Goal: Use online tool/utility: Utilize a website feature to perform a specific function

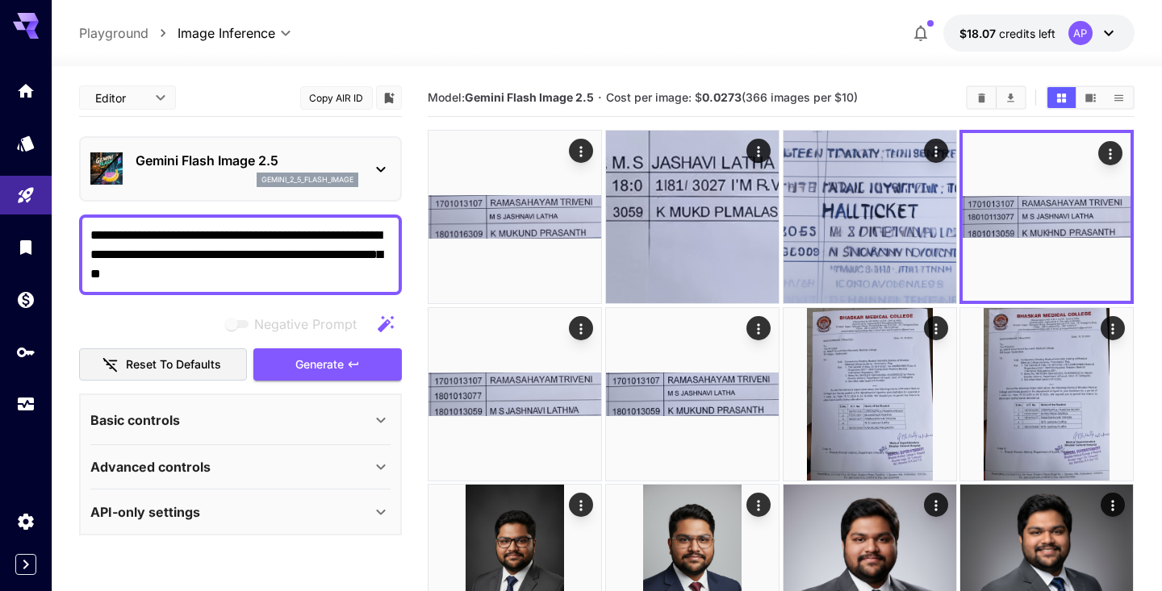
click at [202, 414] on div "Basic controls" at bounding box center [230, 420] width 281 height 19
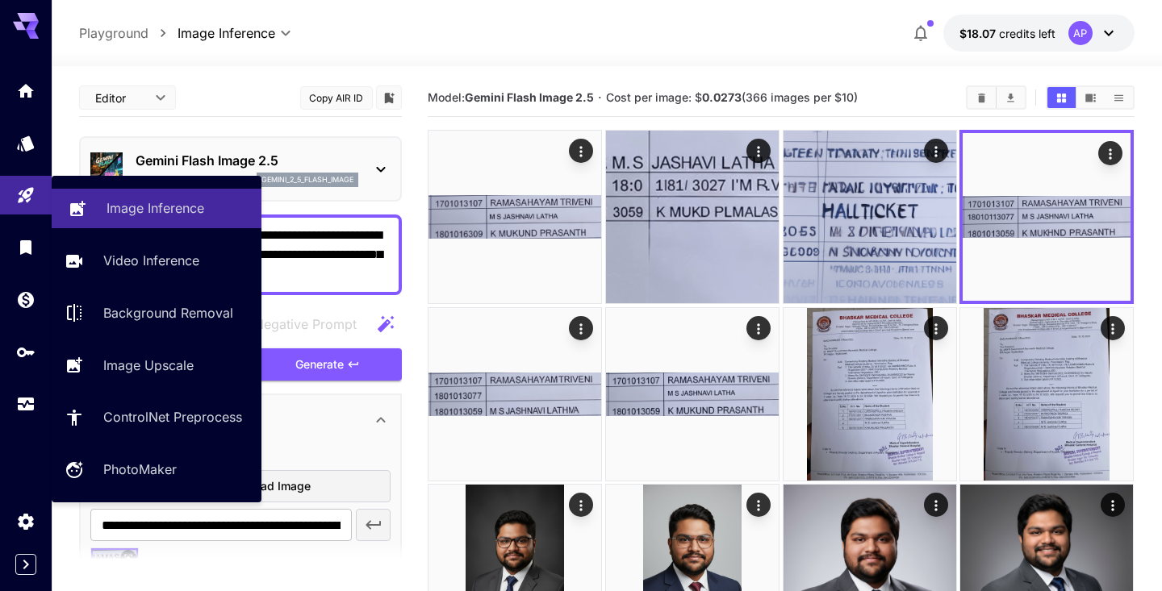
click at [111, 209] on p "Image Inference" at bounding box center [155, 207] width 98 height 19
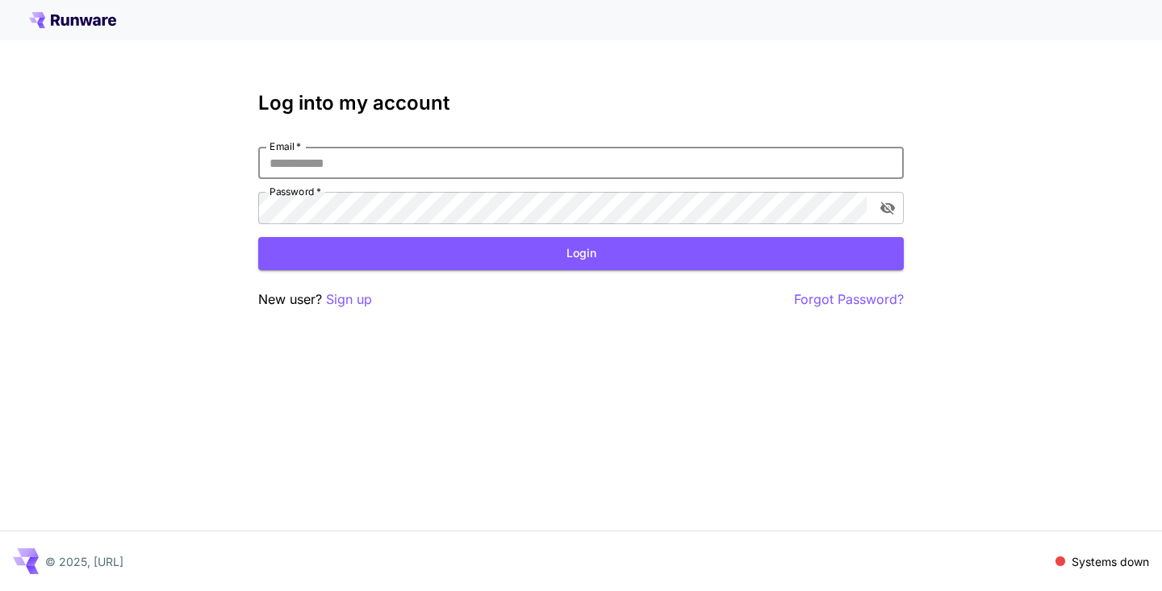
type input "**********"
click at [581, 253] on button "Login" at bounding box center [580, 253] width 645 height 33
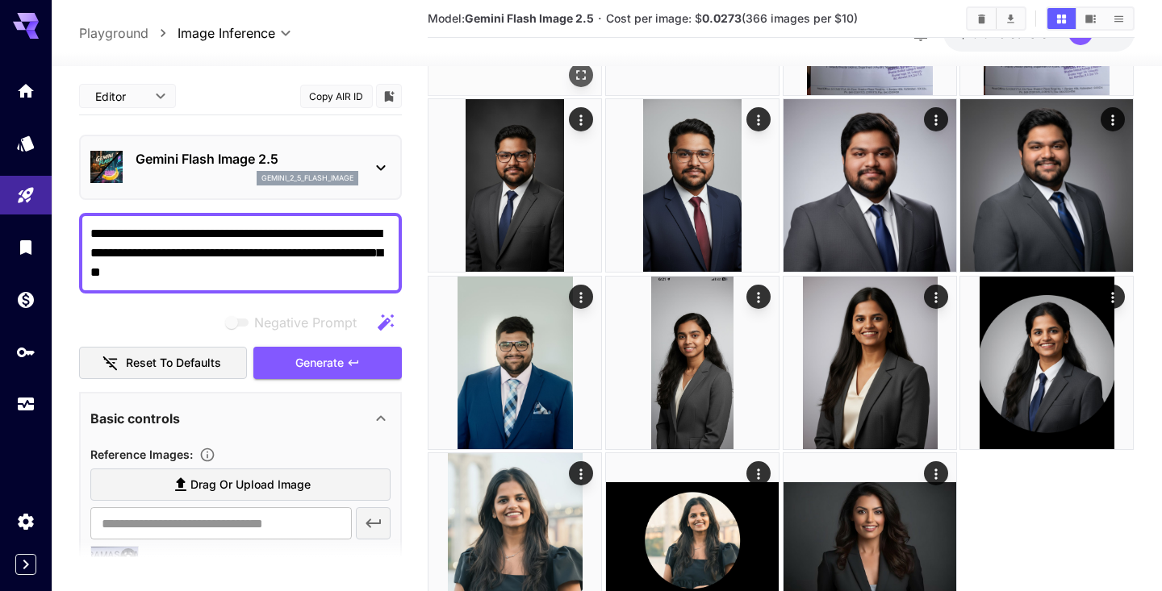
scroll to position [392, 0]
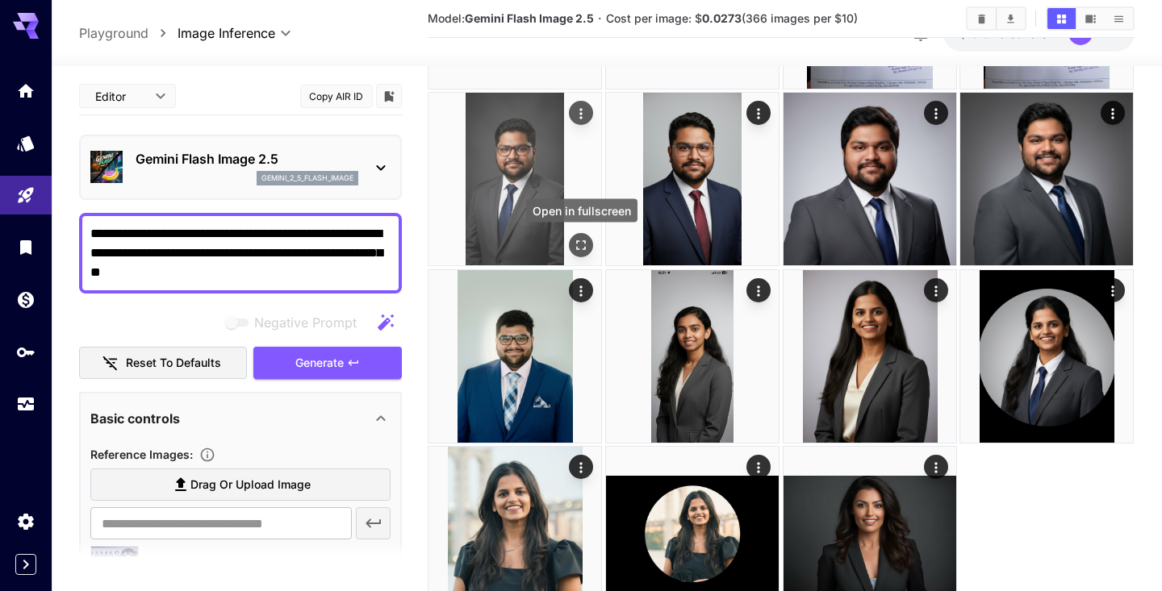
click at [590, 241] on button "Open in fullscreen" at bounding box center [582, 246] width 24 height 24
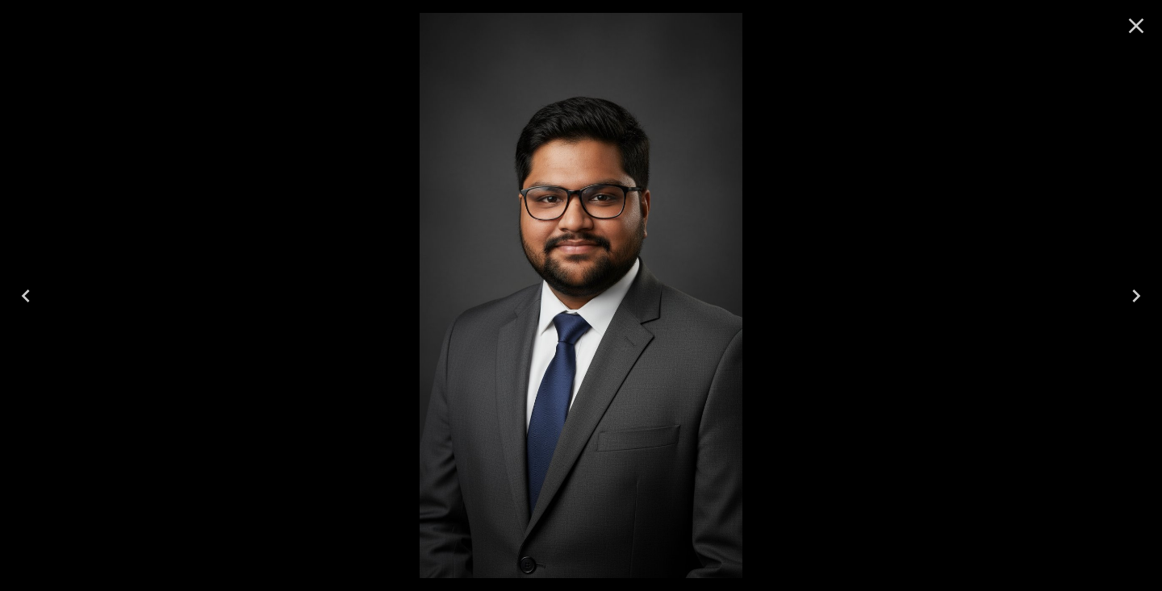
click at [1064, 155] on div at bounding box center [581, 295] width 1162 height 591
click at [1140, 23] on icon "Close" at bounding box center [1136, 26] width 15 height 15
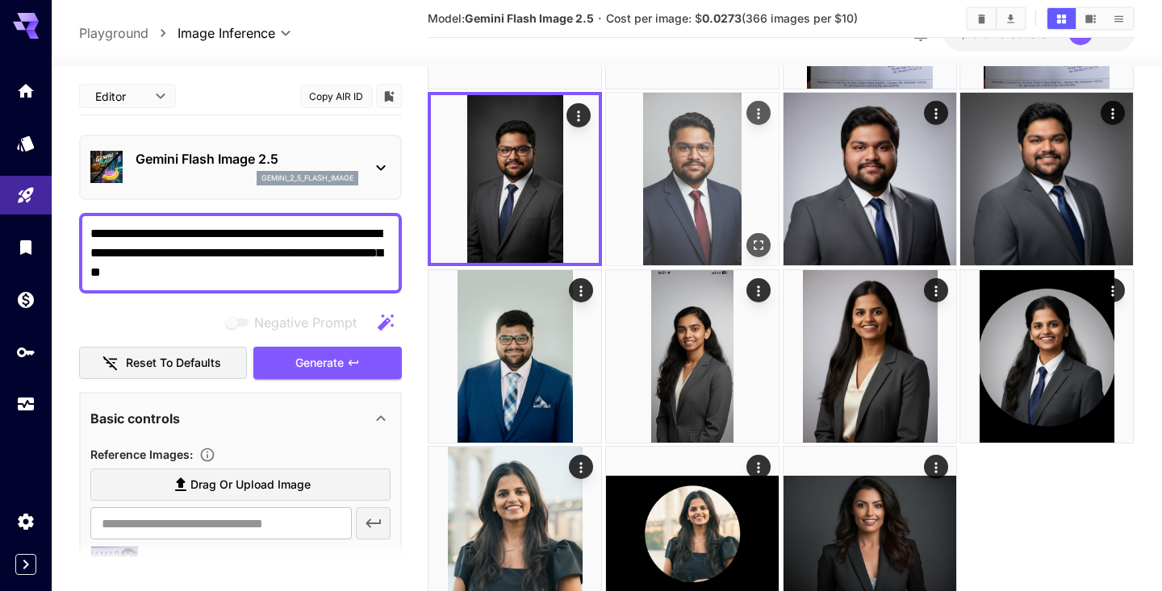
click at [756, 238] on icon "Open in fullscreen" at bounding box center [758, 246] width 16 height 16
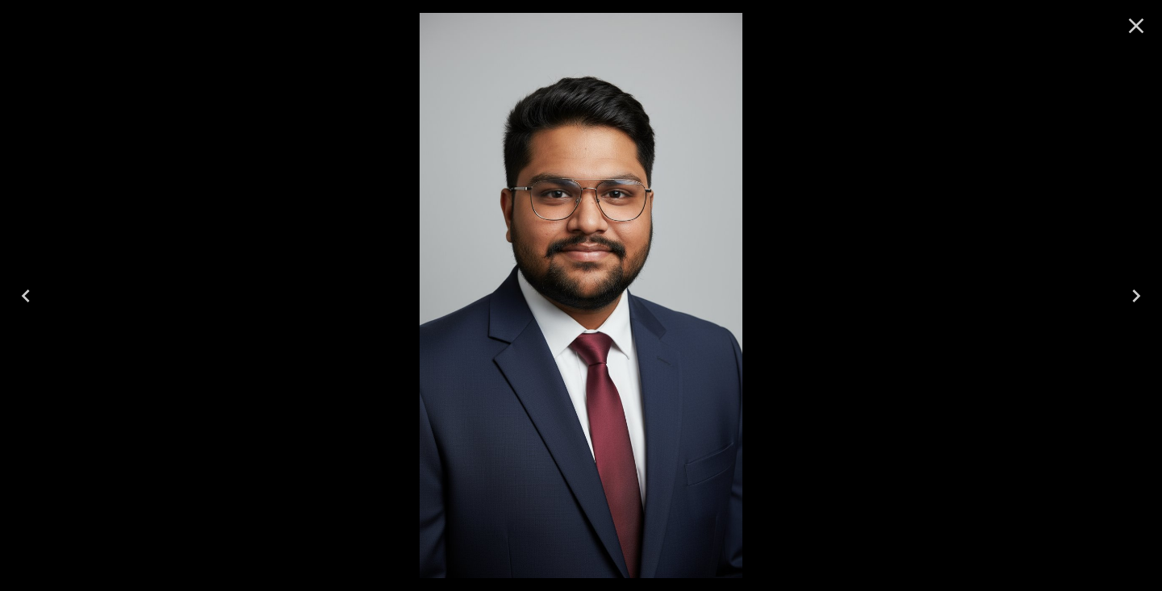
click at [1143, 27] on icon "Close" at bounding box center [1136, 26] width 26 height 26
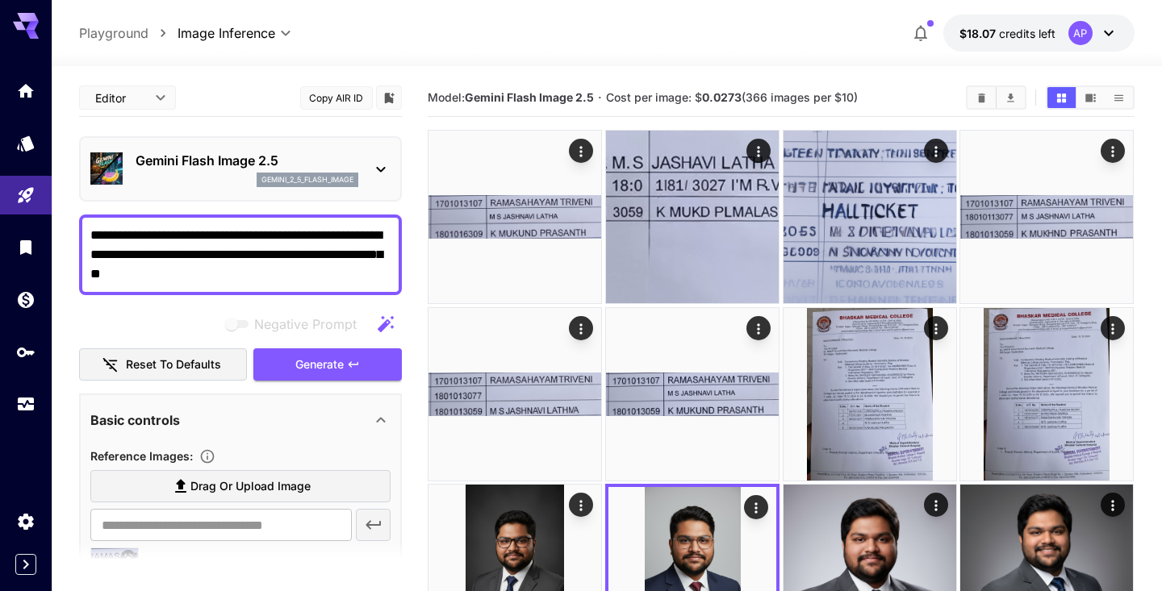
scroll to position [0, 0]
click at [272, 232] on textarea "**********" at bounding box center [240, 255] width 300 height 58
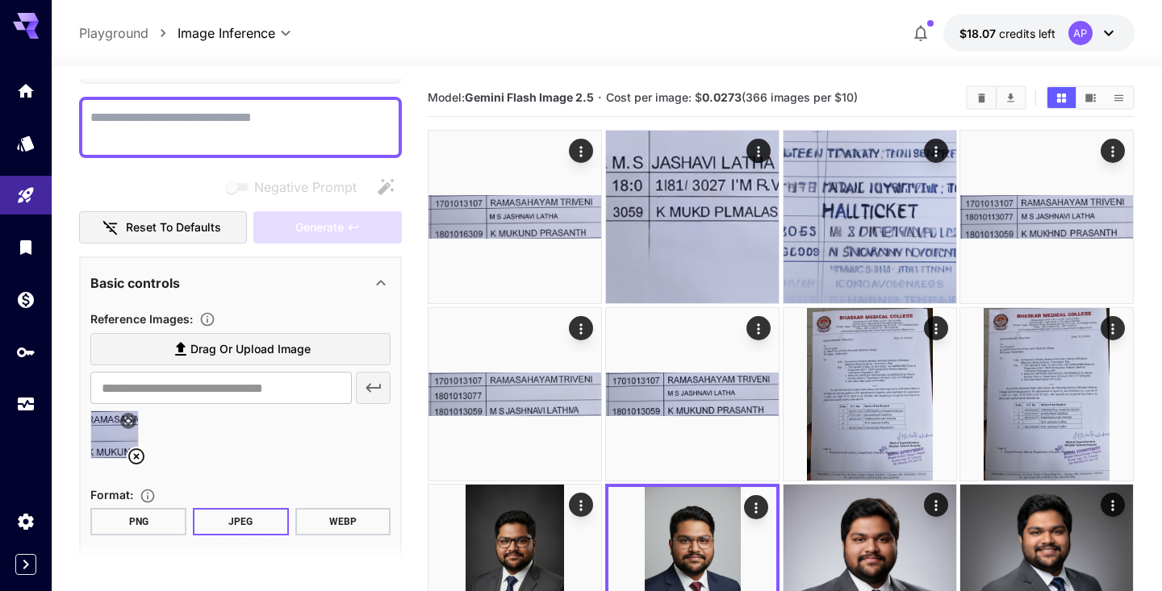
scroll to position [131, 0]
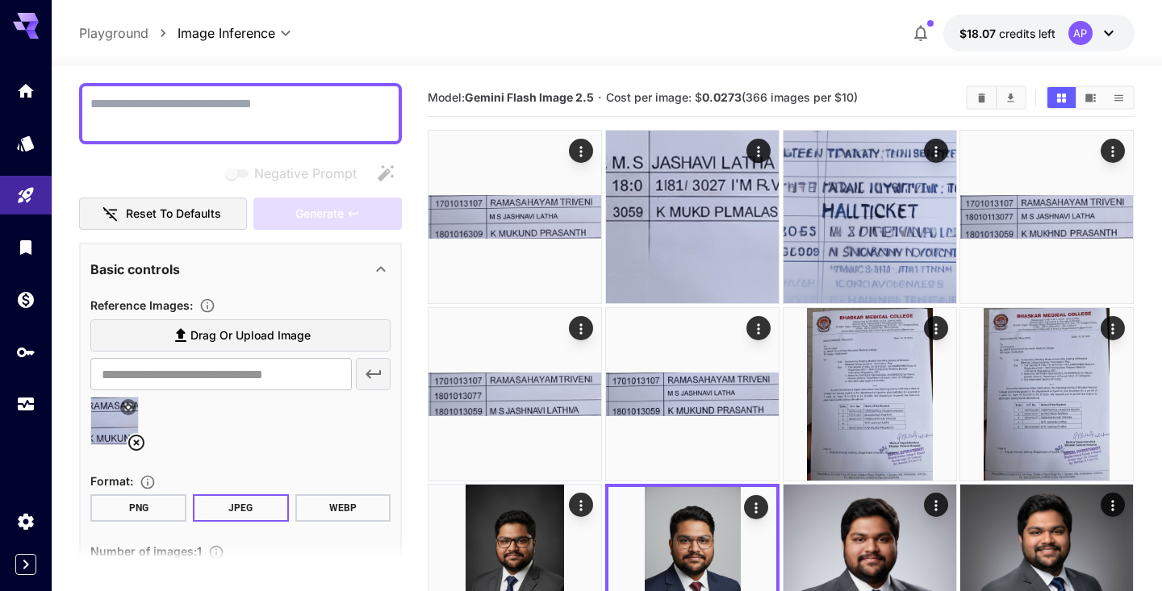
click at [138, 439] on icon at bounding box center [136, 442] width 19 height 19
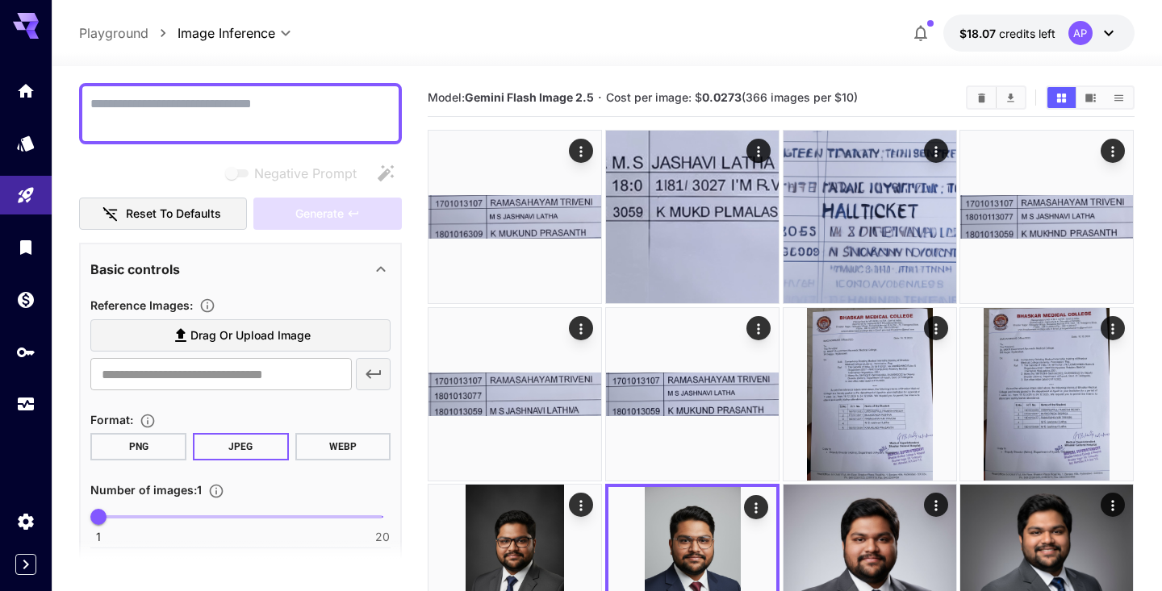
click at [1108, 30] on icon at bounding box center [1108, 32] width 19 height 19
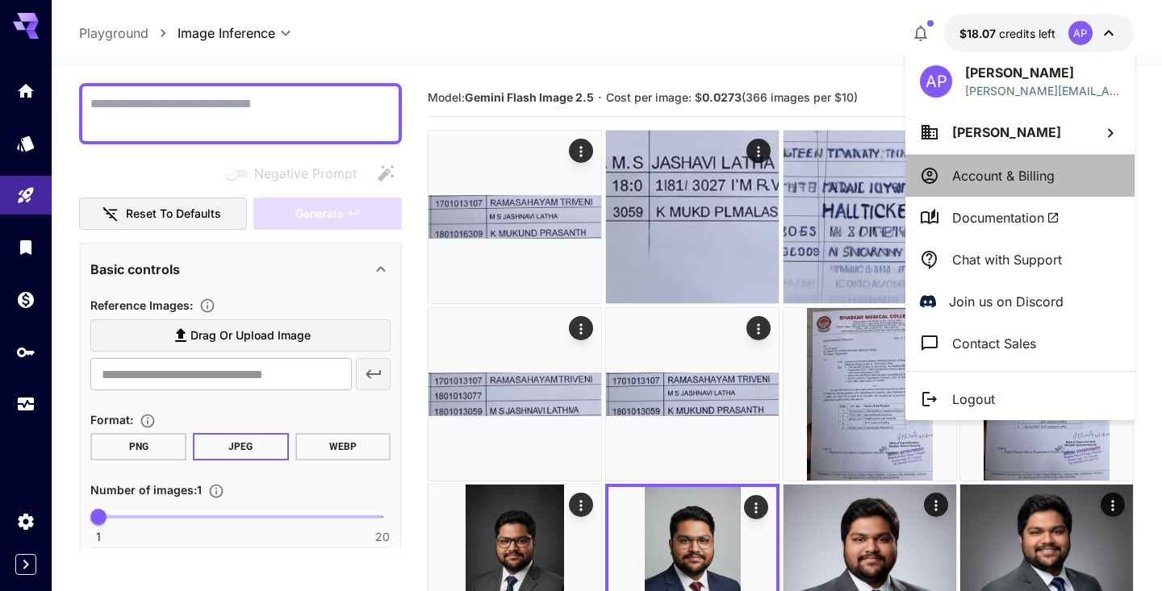
click at [983, 182] on p "Account & Billing" at bounding box center [1003, 175] width 102 height 19
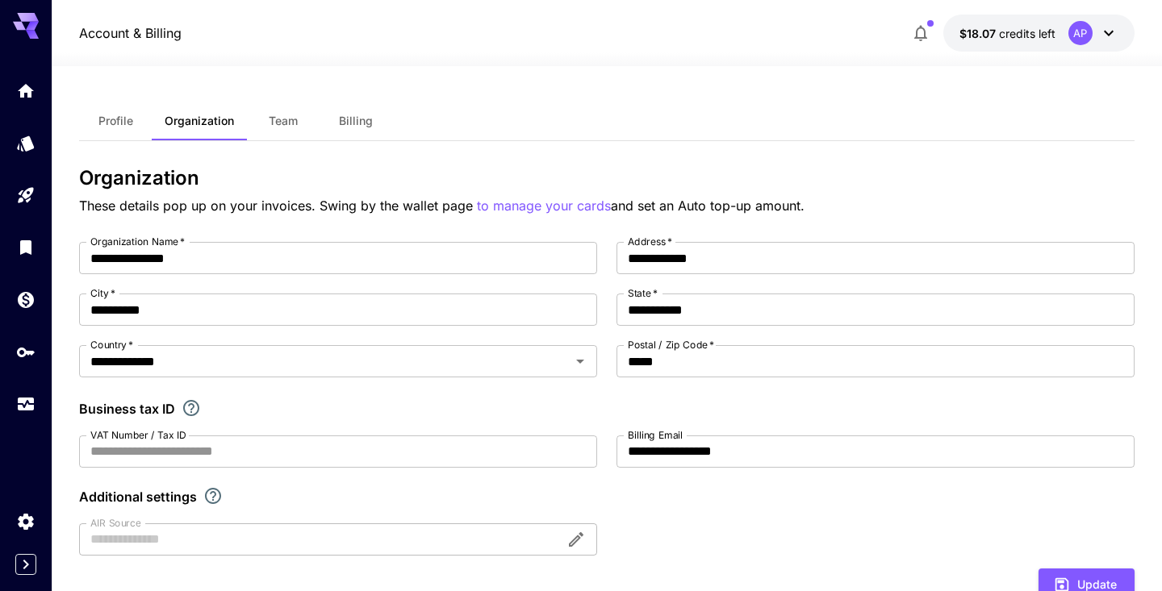
click at [115, 135] on button "Profile" at bounding box center [115, 121] width 73 height 39
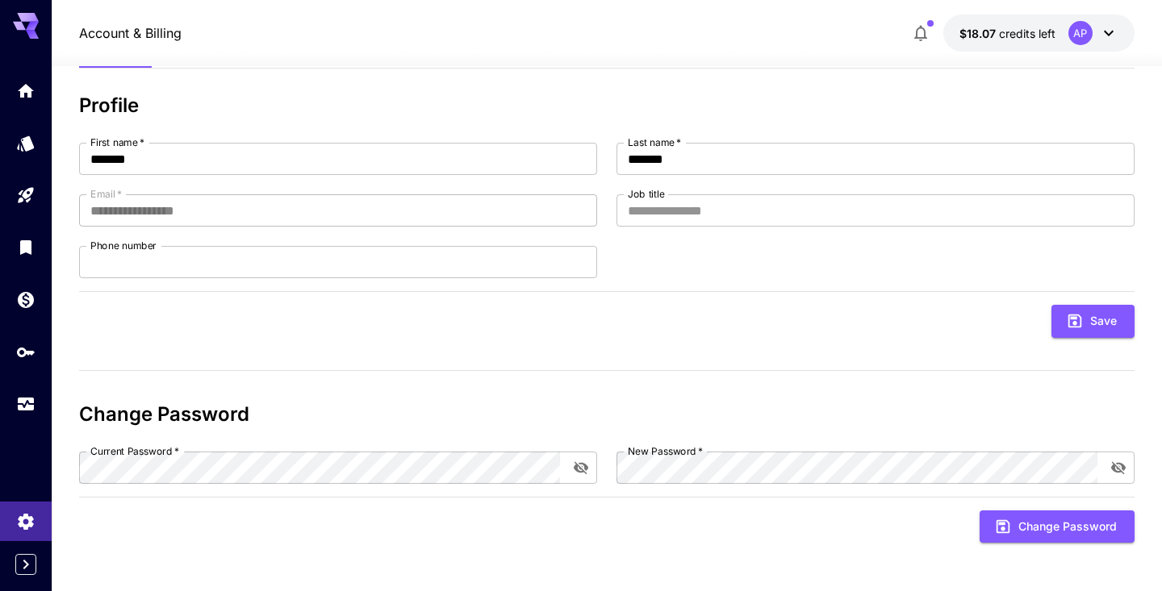
scroll to position [72, 0]
click at [574, 474] on icon "toggle password visibility" at bounding box center [581, 469] width 16 height 16
click at [576, 472] on icon "toggle password visibility" at bounding box center [581, 469] width 16 height 16
click at [1119, 466] on icon "toggle password visibility" at bounding box center [1117, 468] width 15 height 13
click at [1119, 466] on icon "toggle password visibility" at bounding box center [1117, 468] width 15 height 10
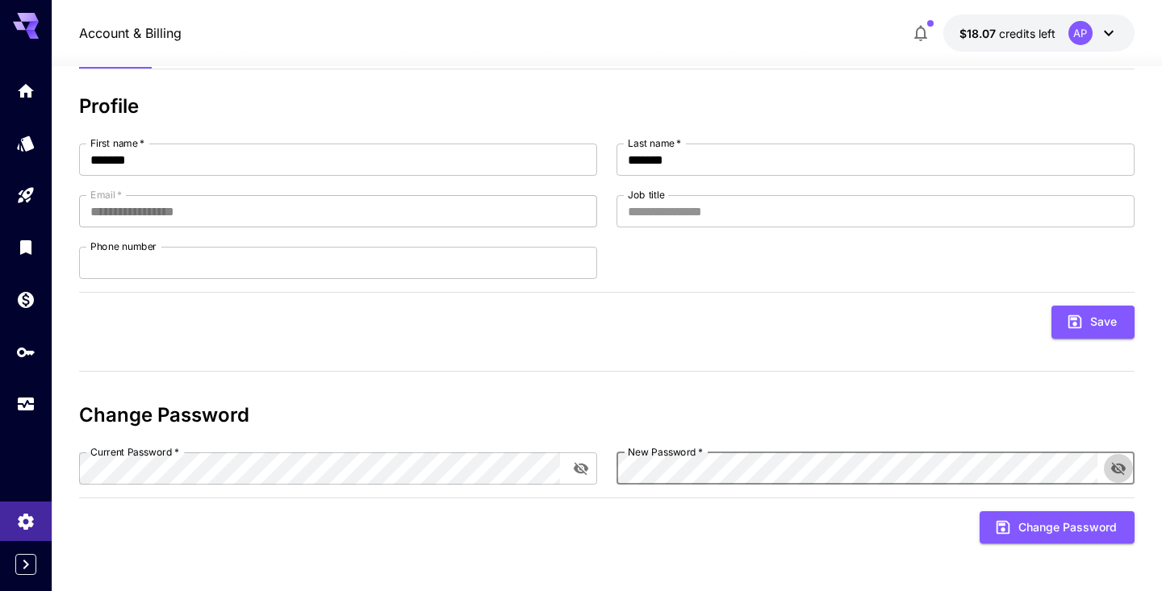
click at [1116, 471] on icon "toggle password visibility" at bounding box center [1117, 468] width 15 height 13
click at [1084, 526] on button "Change Password" at bounding box center [1056, 527] width 155 height 33
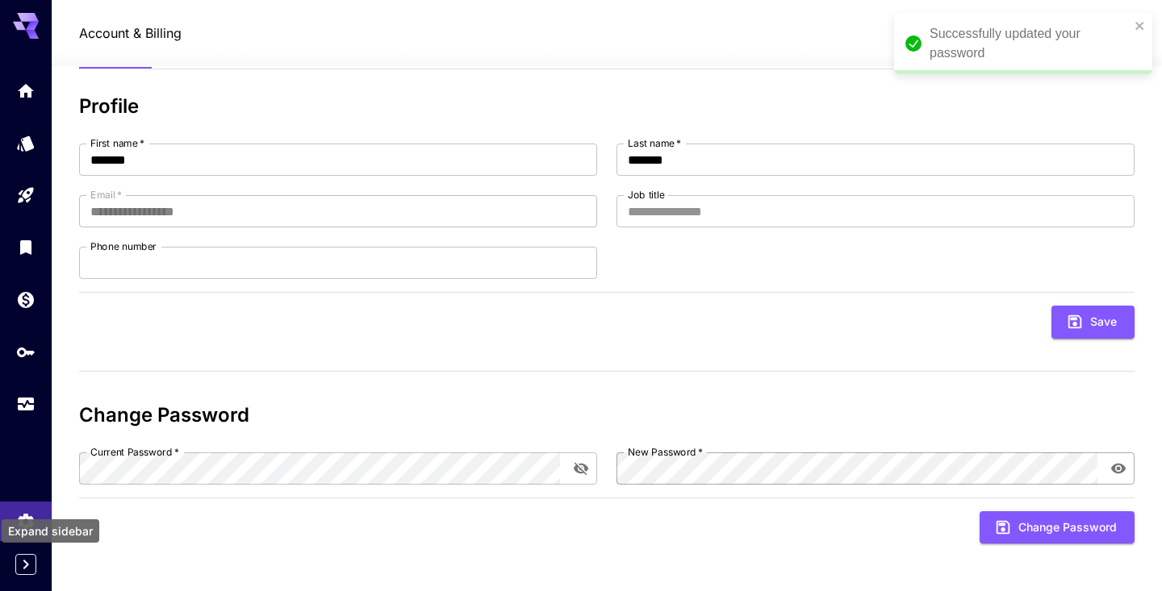
click at [26, 557] on icon "Expand sidebar" at bounding box center [25, 564] width 19 height 19
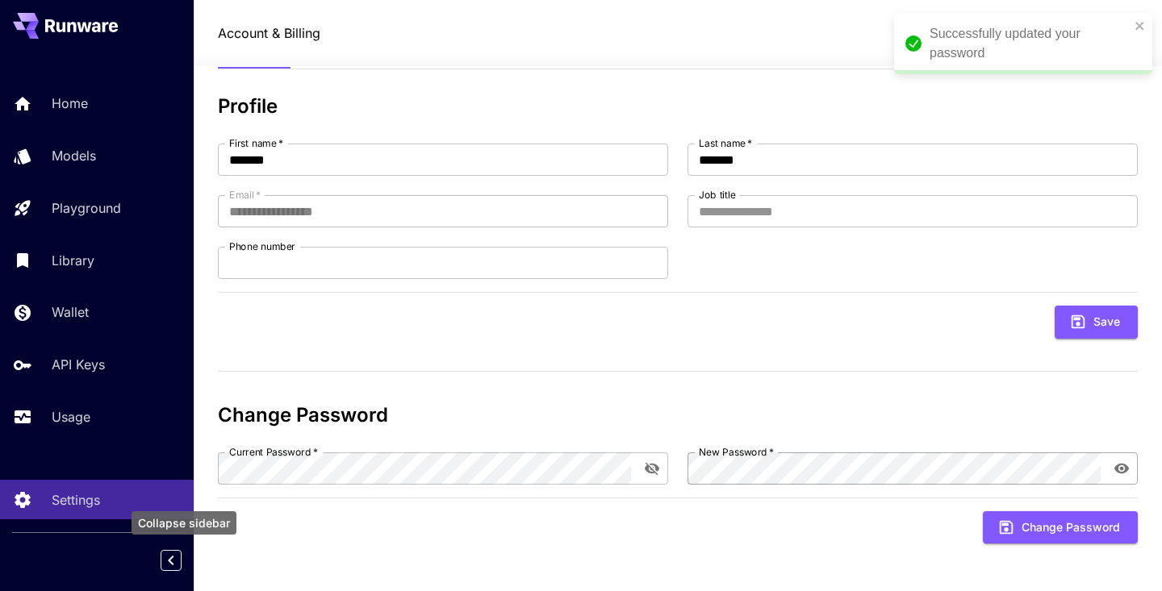
click at [165, 558] on icon "Collapse sidebar" at bounding box center [170, 560] width 19 height 19
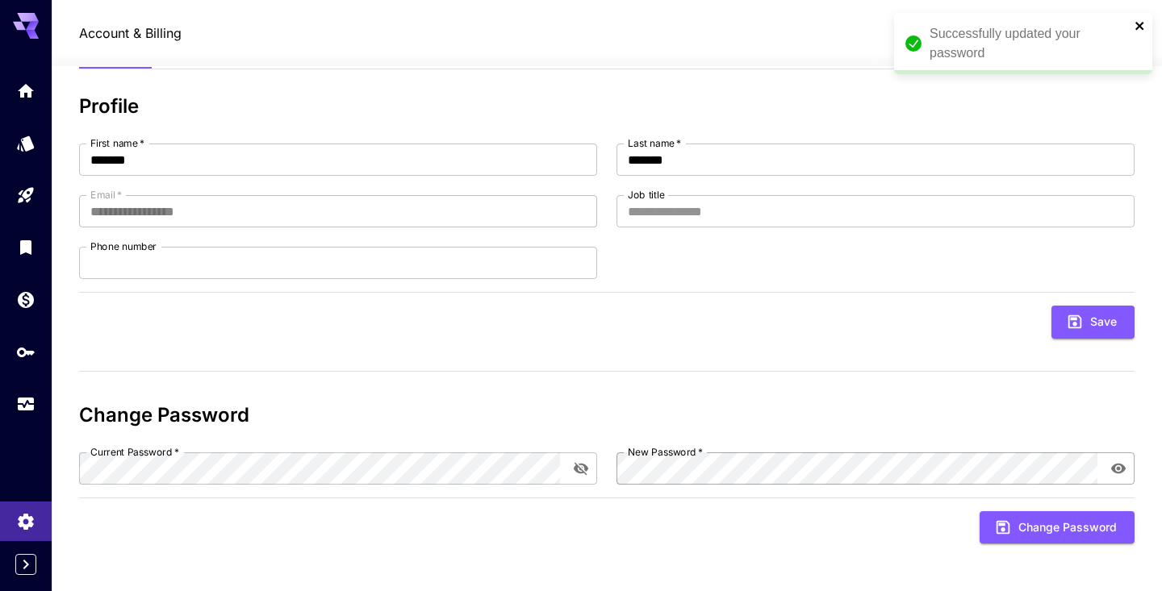
click at [1137, 21] on icon "close" at bounding box center [1139, 25] width 11 height 13
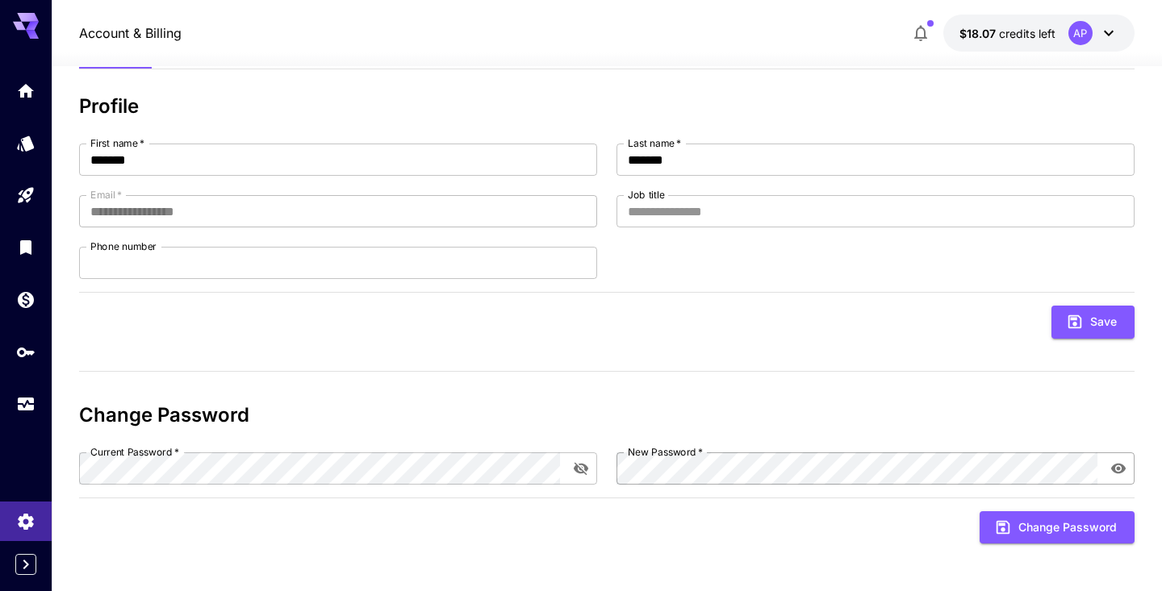
click at [1117, 27] on icon at bounding box center [1108, 32] width 19 height 19
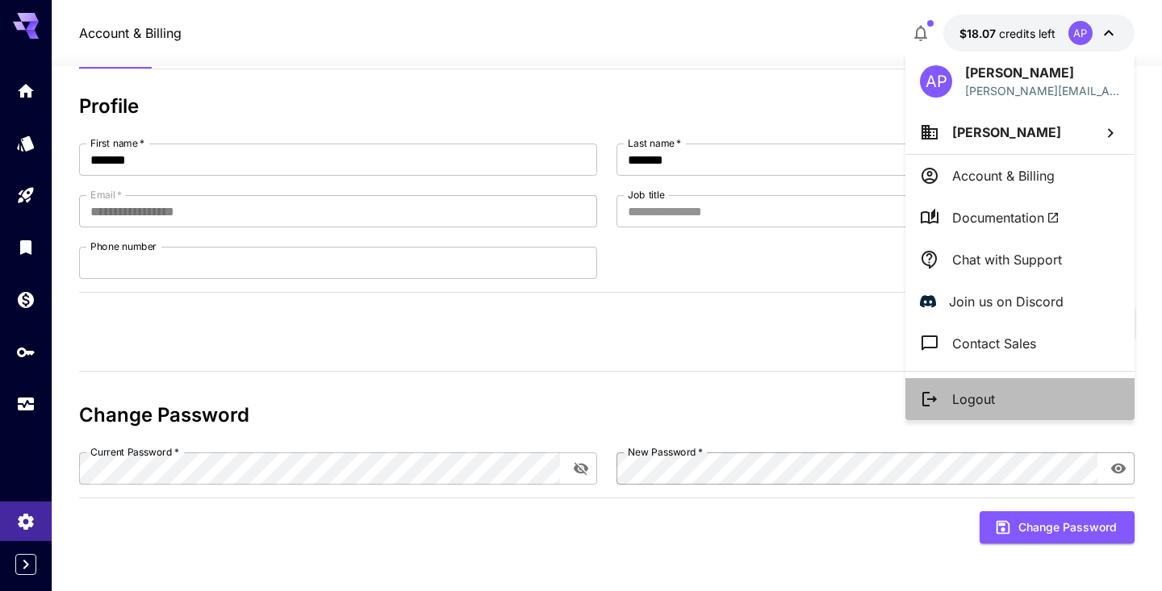
click at [983, 398] on p "Logout" at bounding box center [973, 399] width 43 height 19
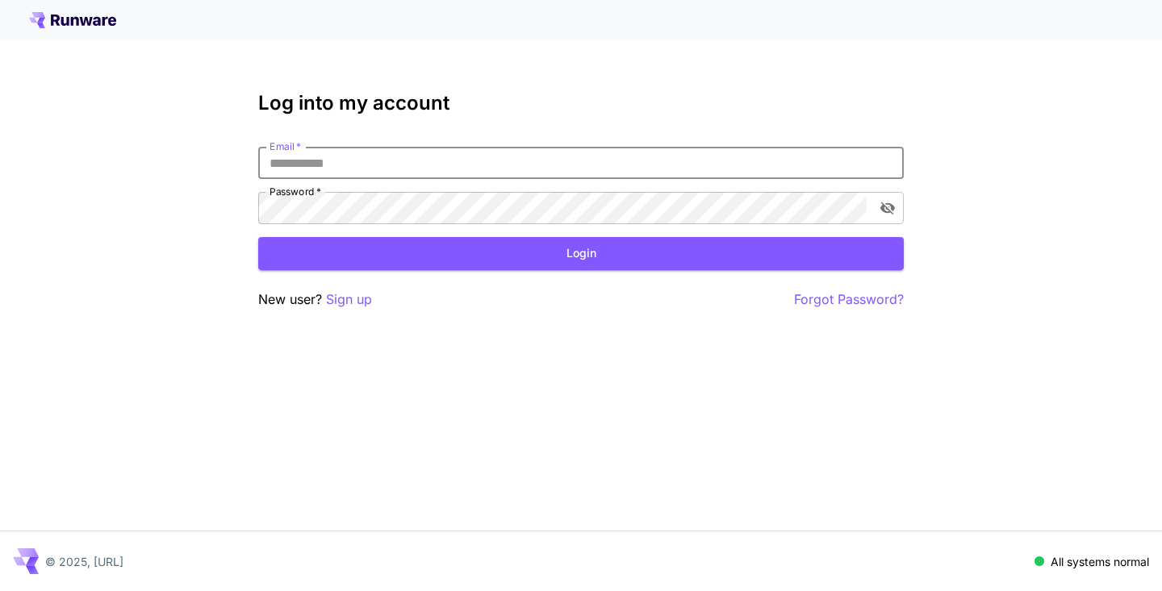
type input "**********"
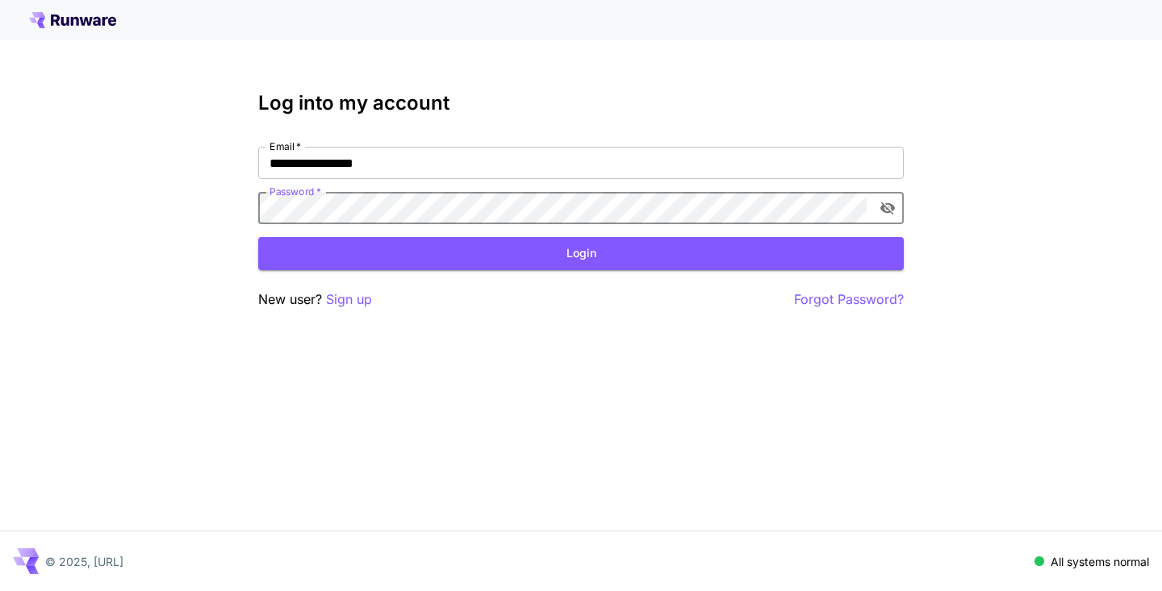
click at [890, 204] on icon "toggle password visibility" at bounding box center [887, 208] width 15 height 13
click at [890, 204] on icon "toggle password visibility" at bounding box center [887, 208] width 15 height 10
click at [897, 211] on button "toggle password visibility" at bounding box center [887, 208] width 29 height 29
click at [732, 252] on button "Login" at bounding box center [580, 253] width 645 height 33
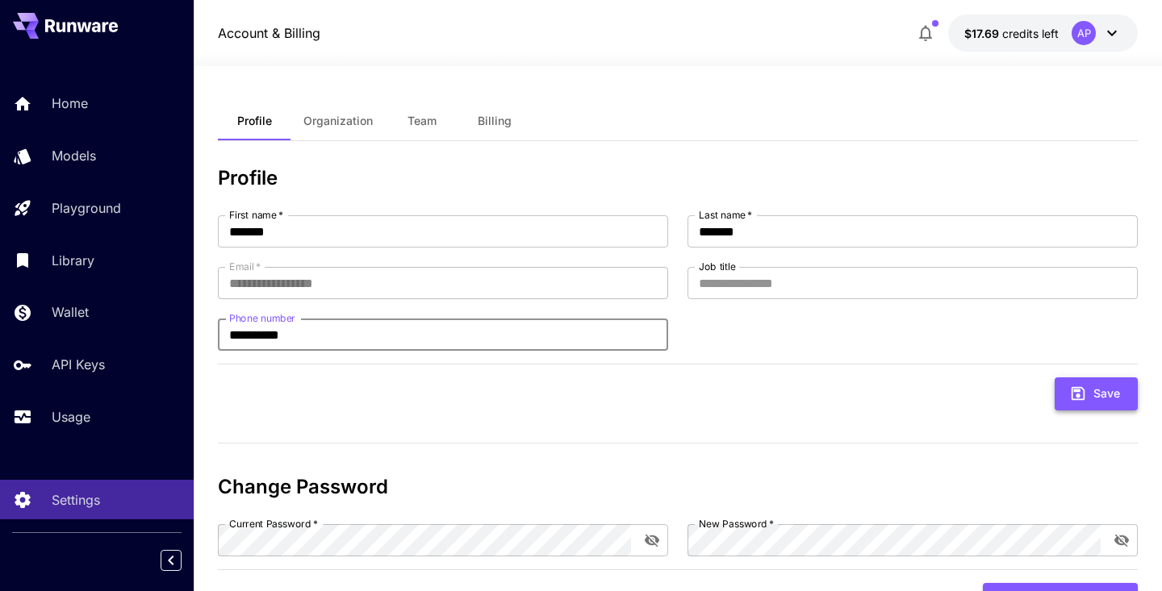
type input "**********"
click at [1097, 397] on button "Save" at bounding box center [1095, 394] width 83 height 33
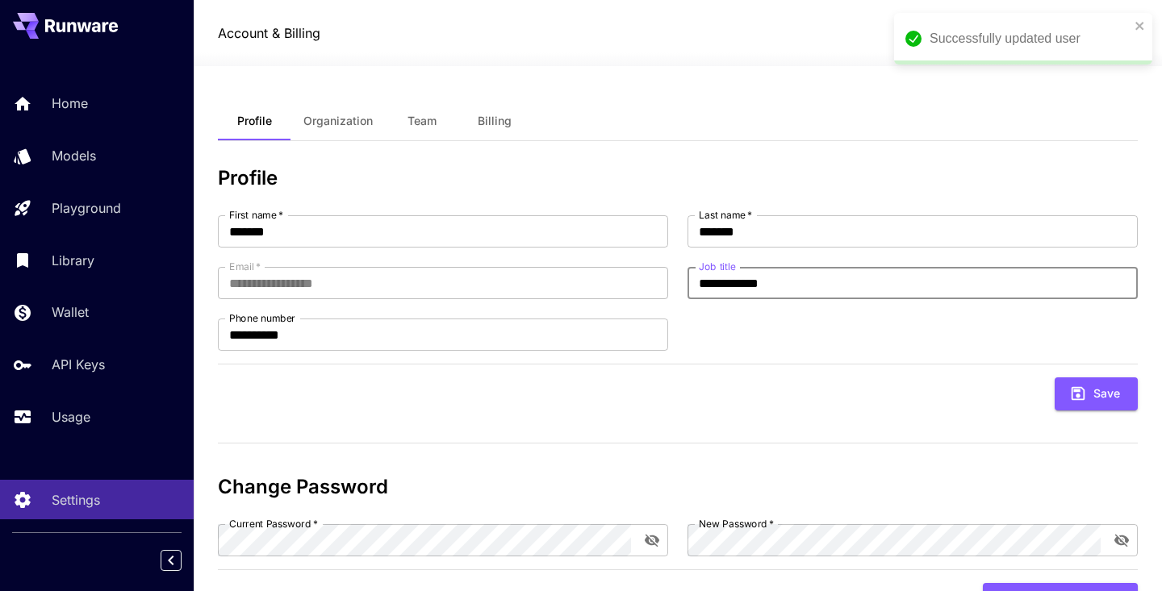
click at [1095, 394] on button "Save" at bounding box center [1095, 394] width 83 height 33
click at [828, 282] on input "**********" at bounding box center [912, 283] width 450 height 32
type input "**********"
click at [1095, 394] on button "Save" at bounding box center [1095, 394] width 83 height 33
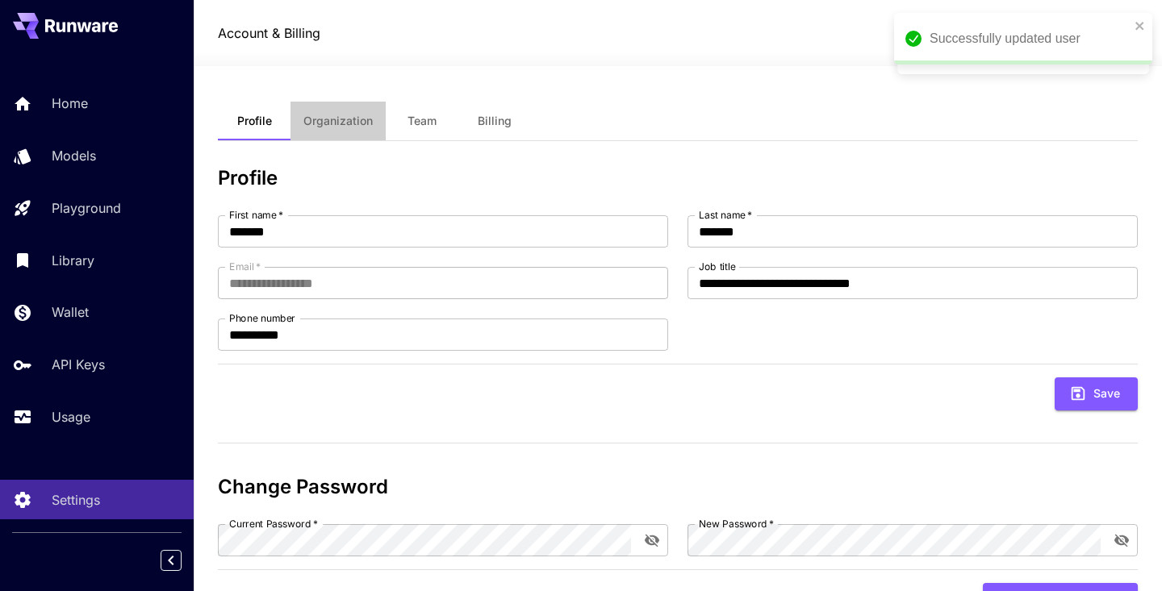
click at [348, 131] on button "Organization" at bounding box center [337, 121] width 95 height 39
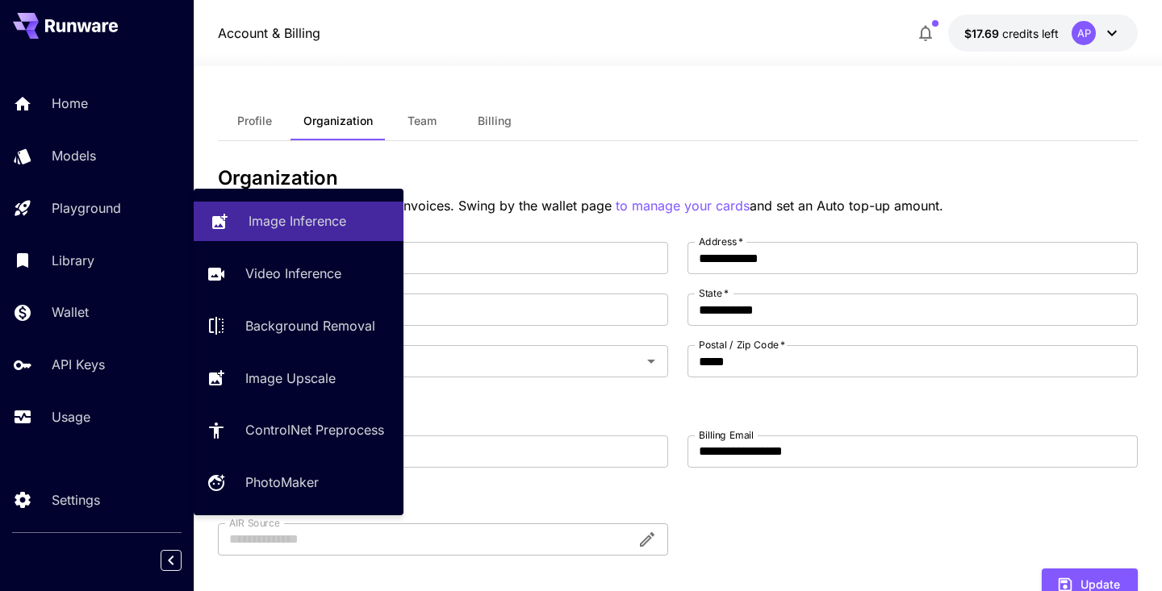
click at [311, 215] on p "Image Inference" at bounding box center [297, 220] width 98 height 19
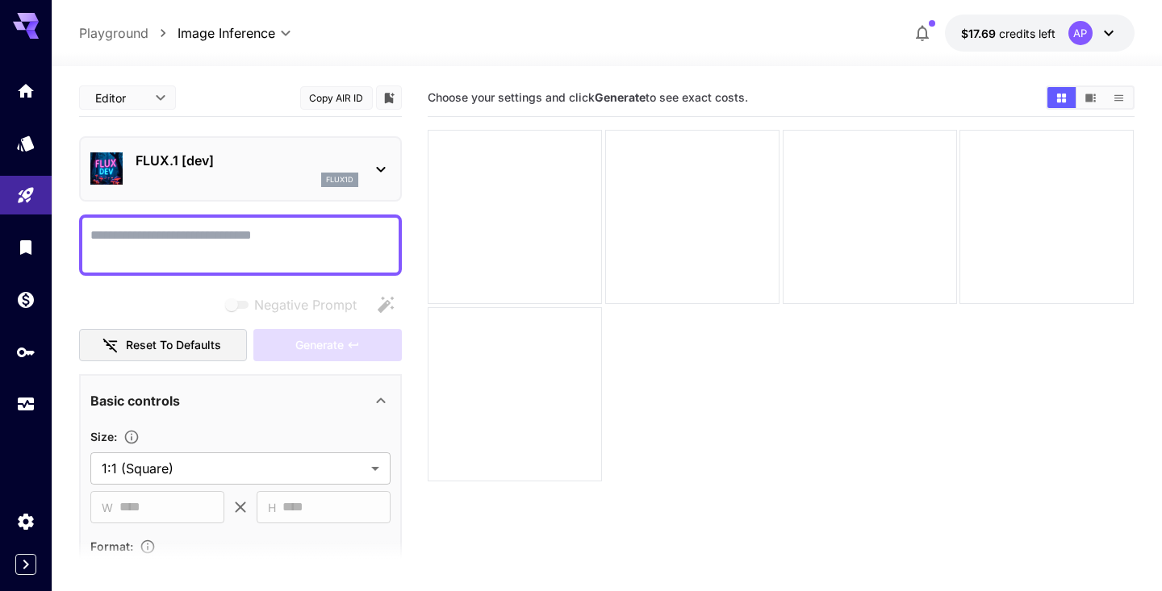
click at [222, 162] on p "FLUX.1 [dev]" at bounding box center [247, 160] width 223 height 19
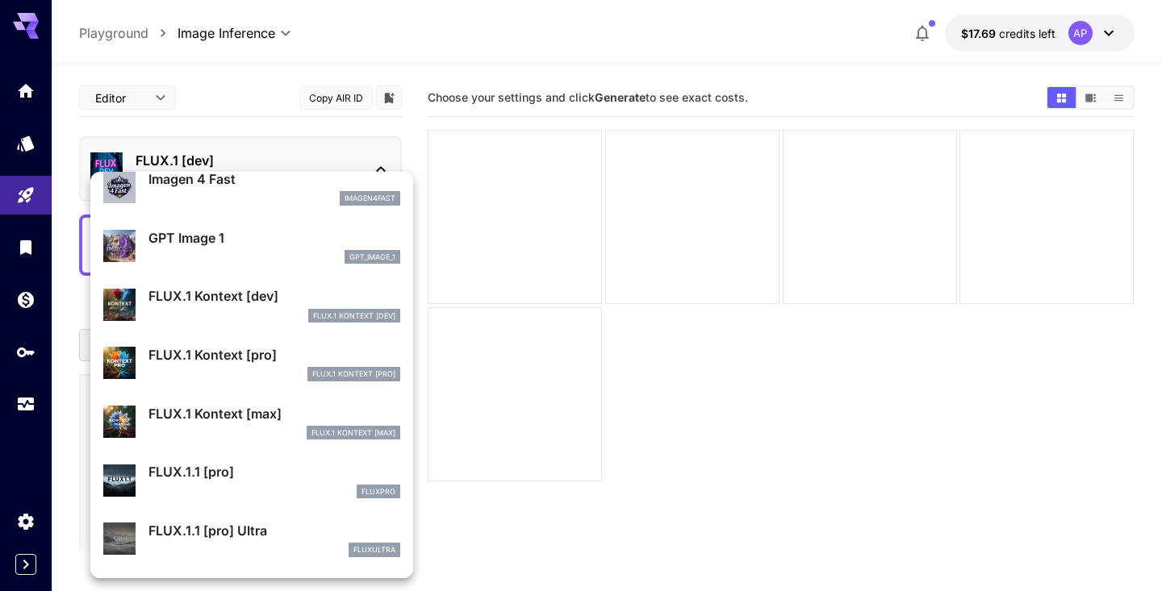
scroll to position [892, 0]
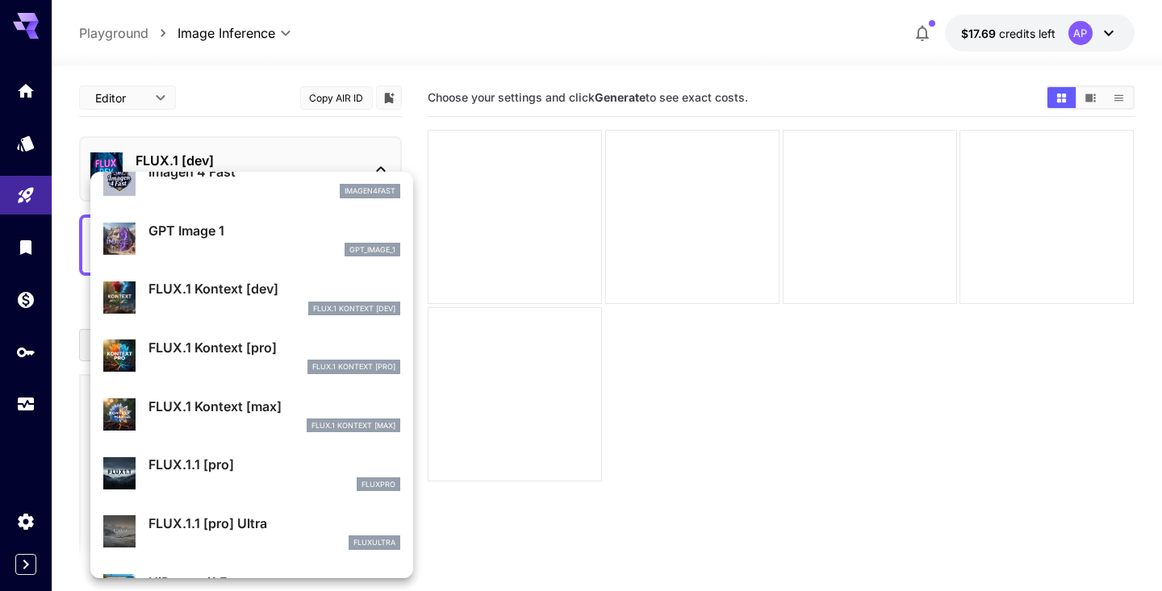
click at [234, 366] on div "FLUX.1 Kontext [pro]" at bounding box center [274, 367] width 252 height 15
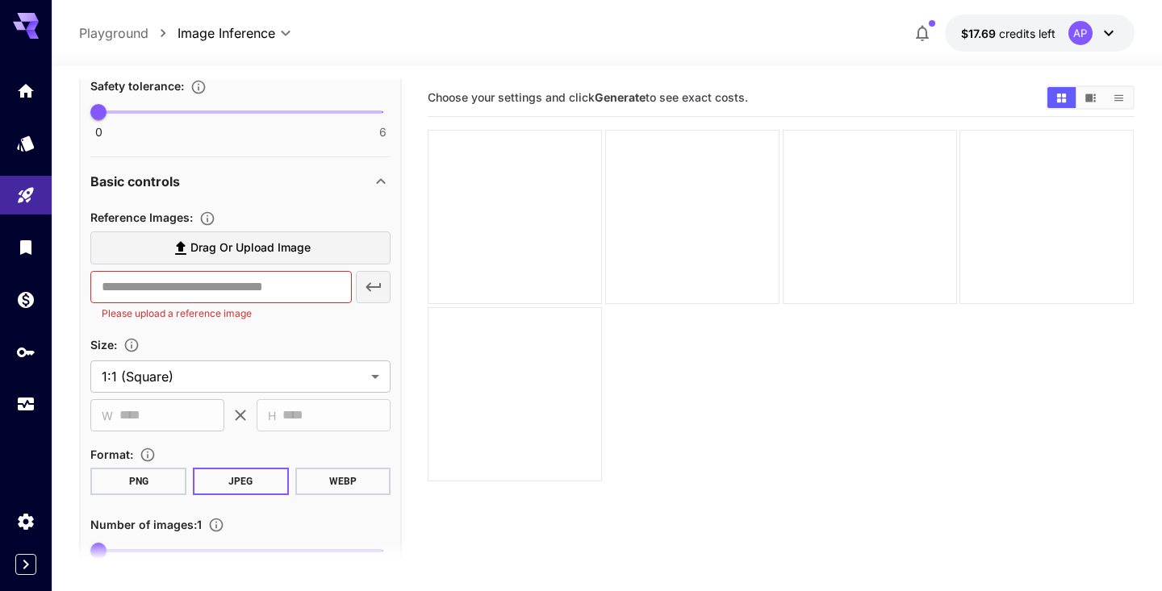
scroll to position [464, 0]
click at [209, 255] on span "Drag or upload image" at bounding box center [250, 250] width 120 height 20
click at [0, 0] on input "Drag or upload image" at bounding box center [0, 0] width 0 height 0
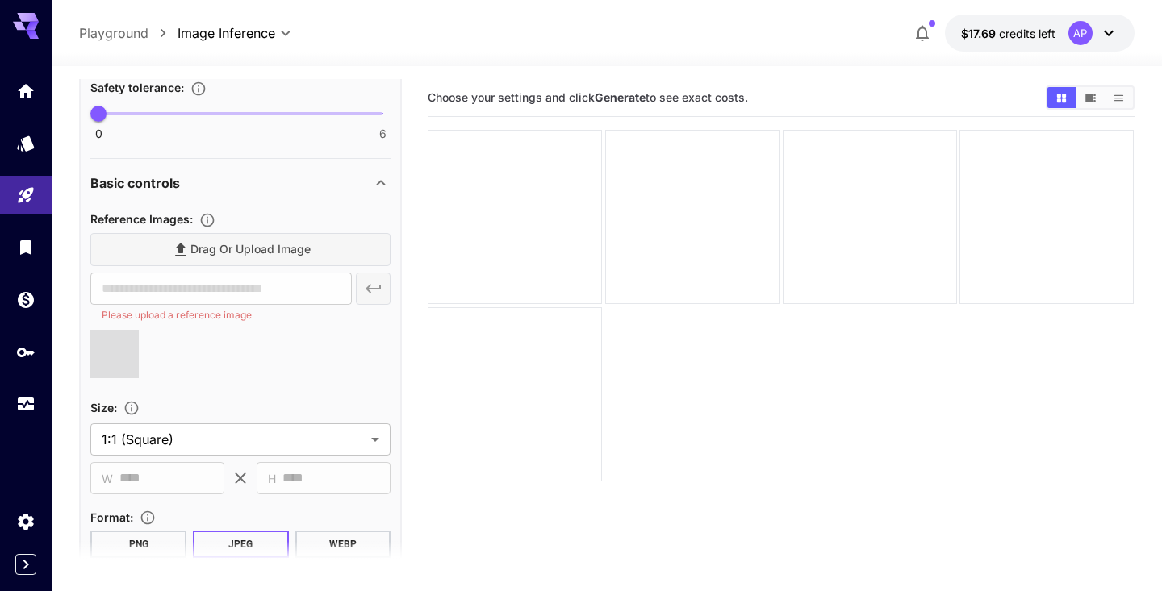
type input "**********"
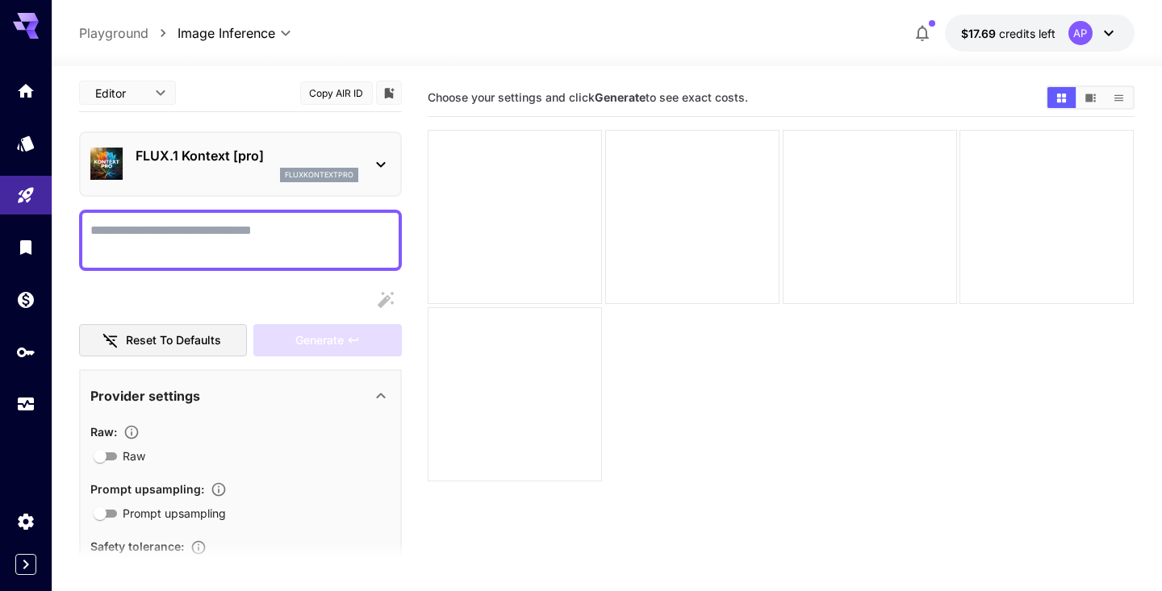
scroll to position [2, 0]
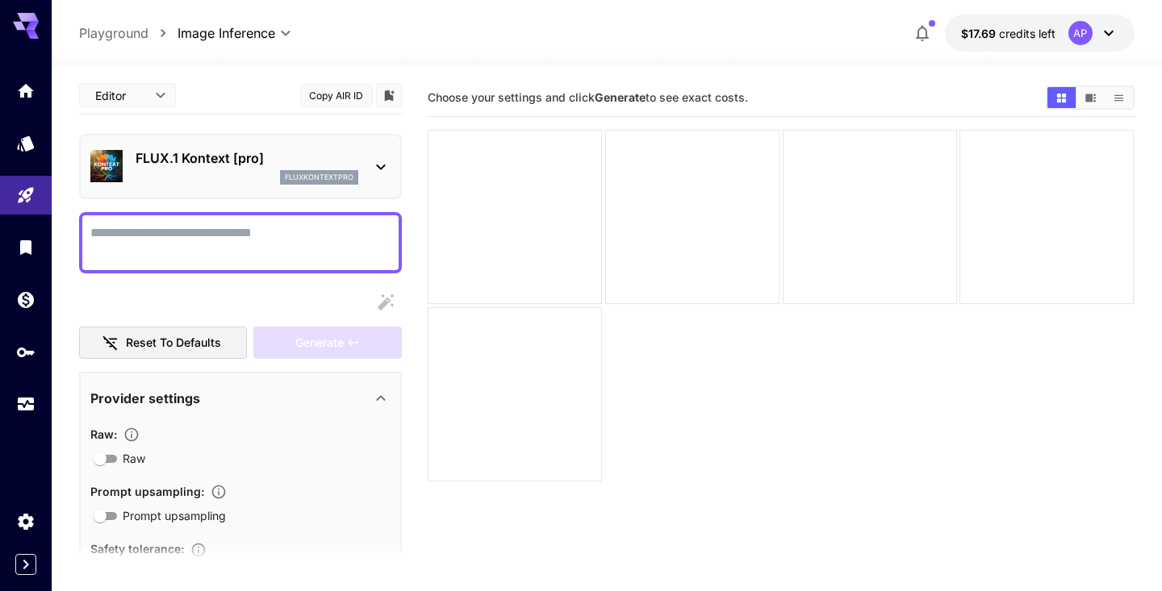
click at [240, 227] on textarea "Raw" at bounding box center [240, 242] width 300 height 39
paste textarea "**********"
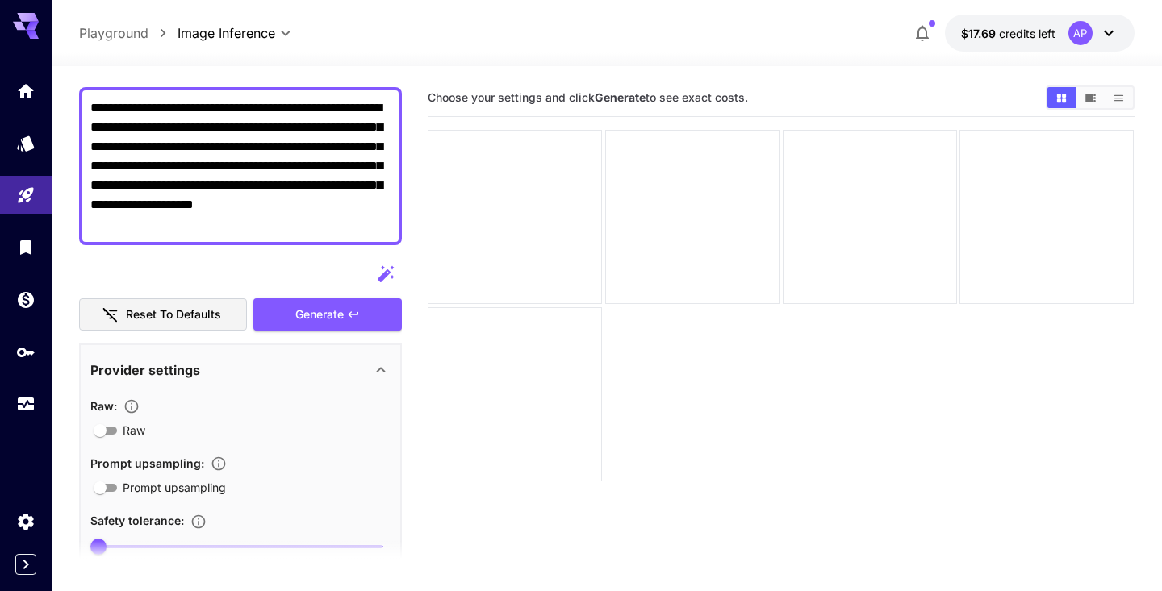
scroll to position [128, 0]
type textarea "**********"
click at [332, 308] on span "Generate" at bounding box center [319, 314] width 48 height 20
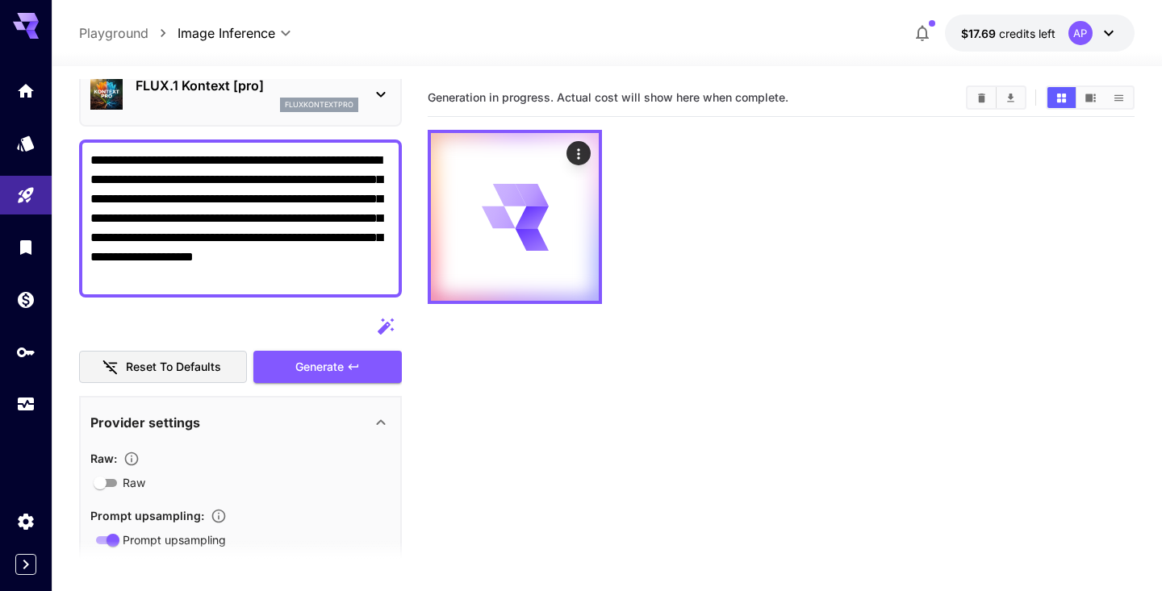
scroll to position [59, 0]
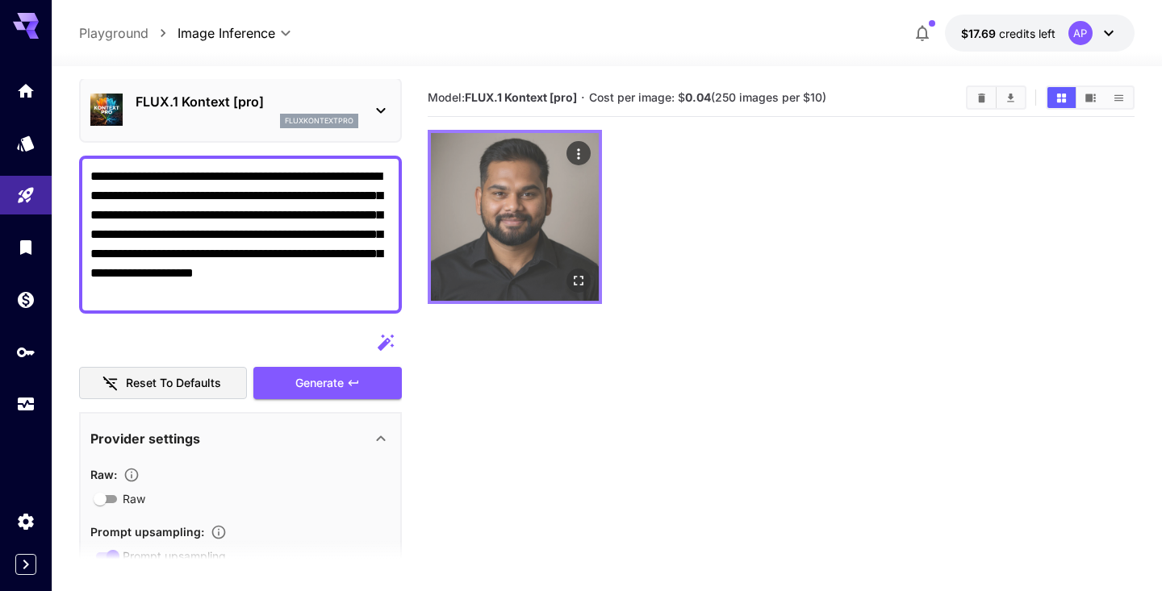
click at [575, 282] on icon "Open in fullscreen" at bounding box center [579, 281] width 16 height 16
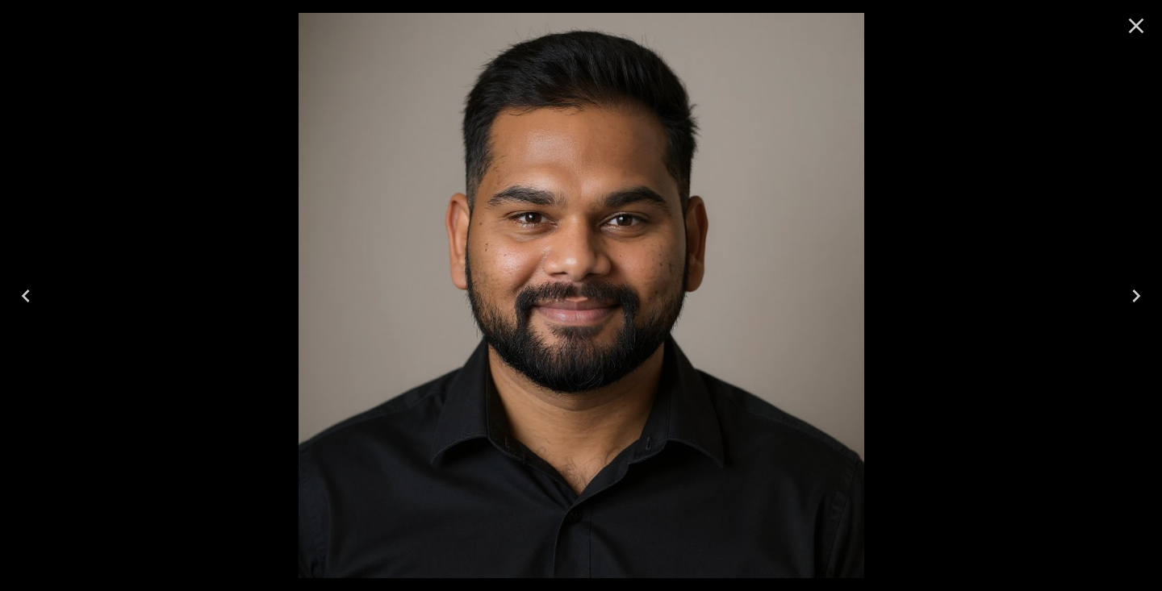
click at [1130, 35] on icon "Close" at bounding box center [1136, 26] width 26 height 26
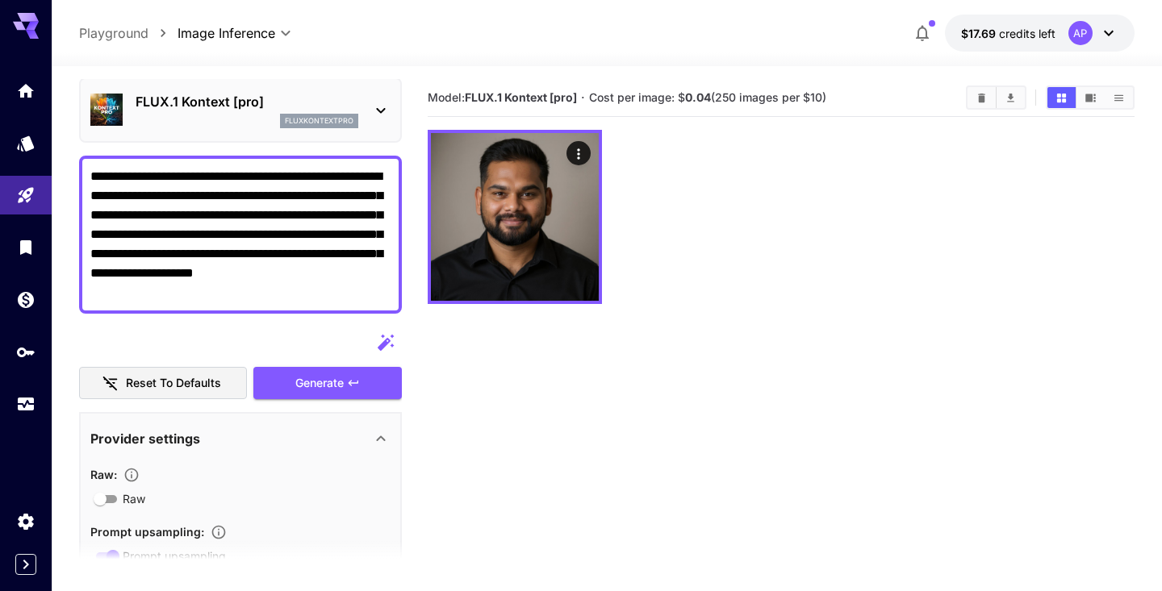
click at [175, 119] on div "fluxkontextpro" at bounding box center [247, 121] width 223 height 15
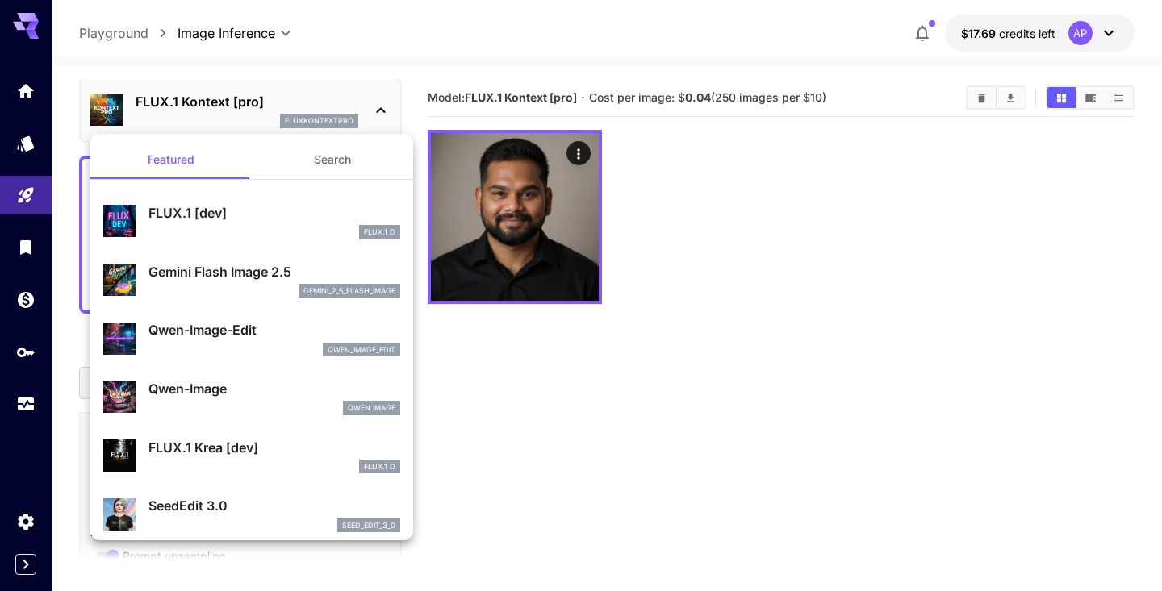
click at [223, 305] on li "Gemini Flash Image 2.5 gemini_2_5_flash_image" at bounding box center [251, 280] width 323 height 59
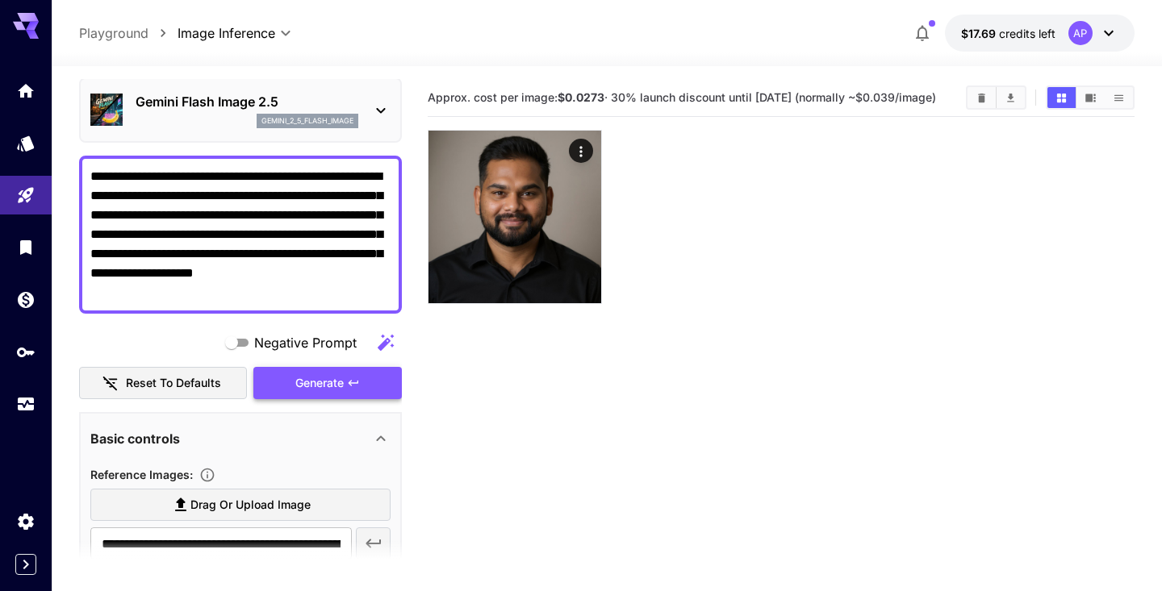
click at [315, 386] on span "Generate" at bounding box center [319, 383] width 48 height 20
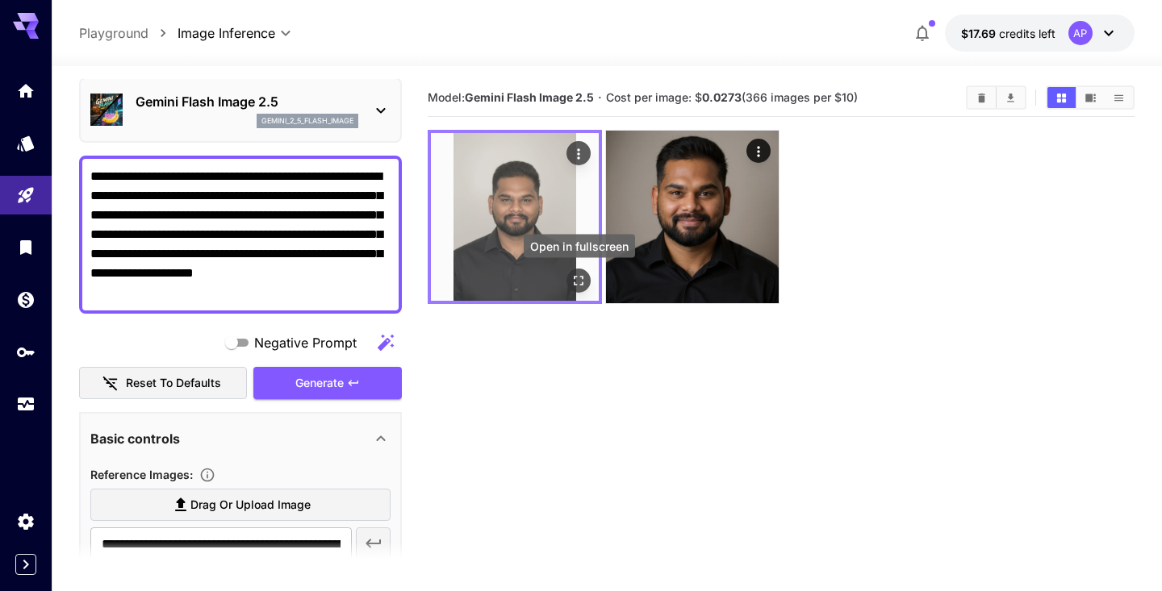
click at [573, 284] on icon "Open in fullscreen" at bounding box center [579, 281] width 16 height 16
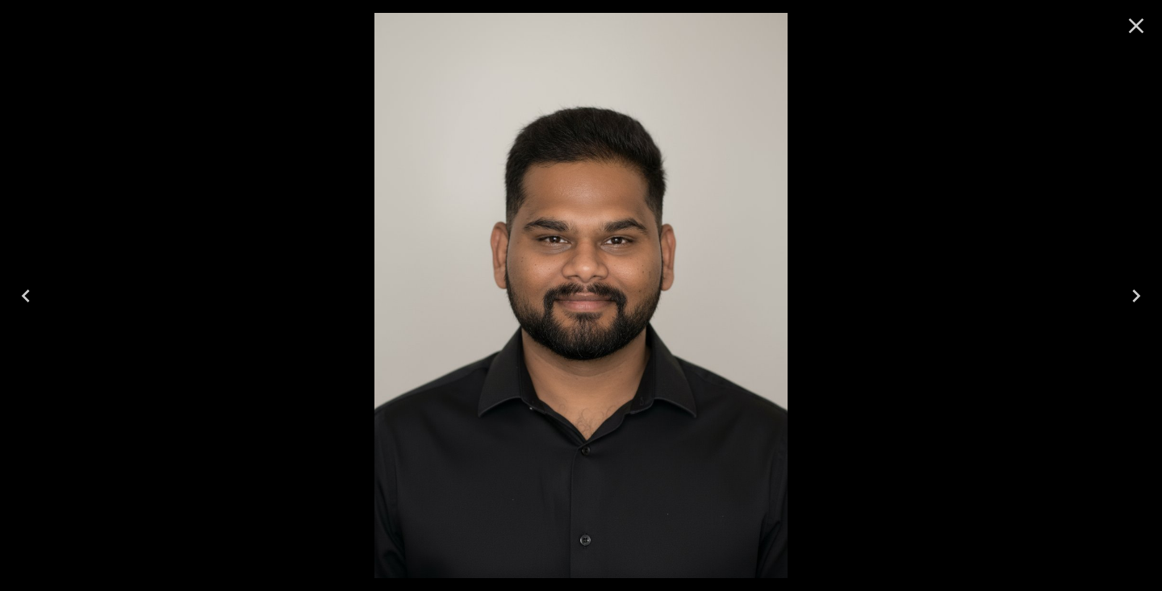
click at [936, 175] on div at bounding box center [581, 295] width 1162 height 591
click at [1125, 28] on icon "Close" at bounding box center [1136, 26] width 26 height 26
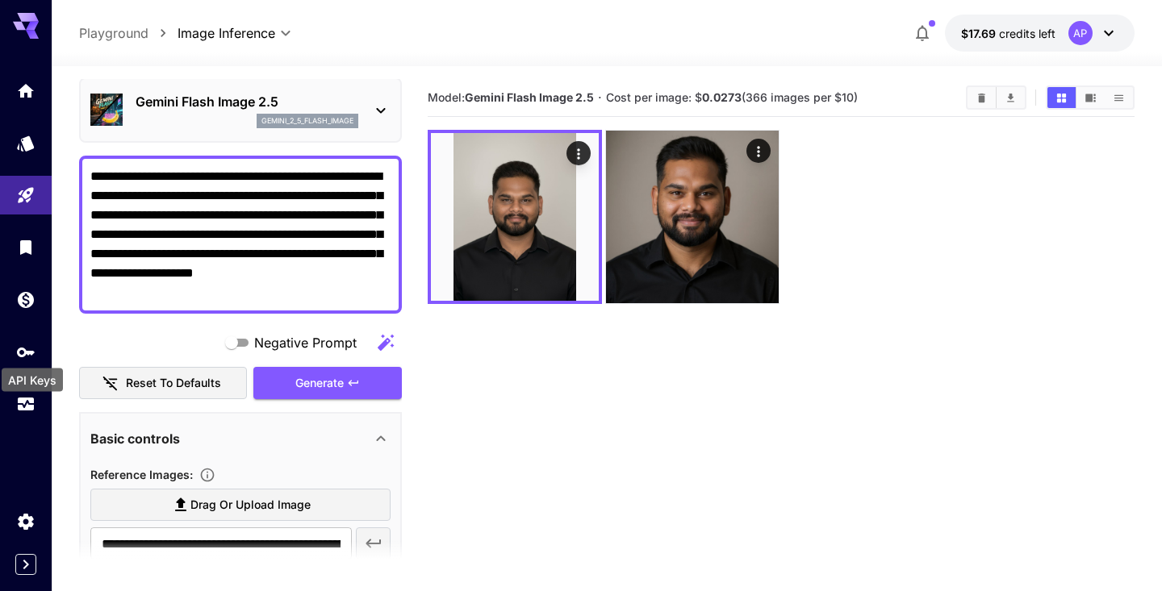
click at [29, 360] on div "API Keys" at bounding box center [32, 375] width 65 height 36
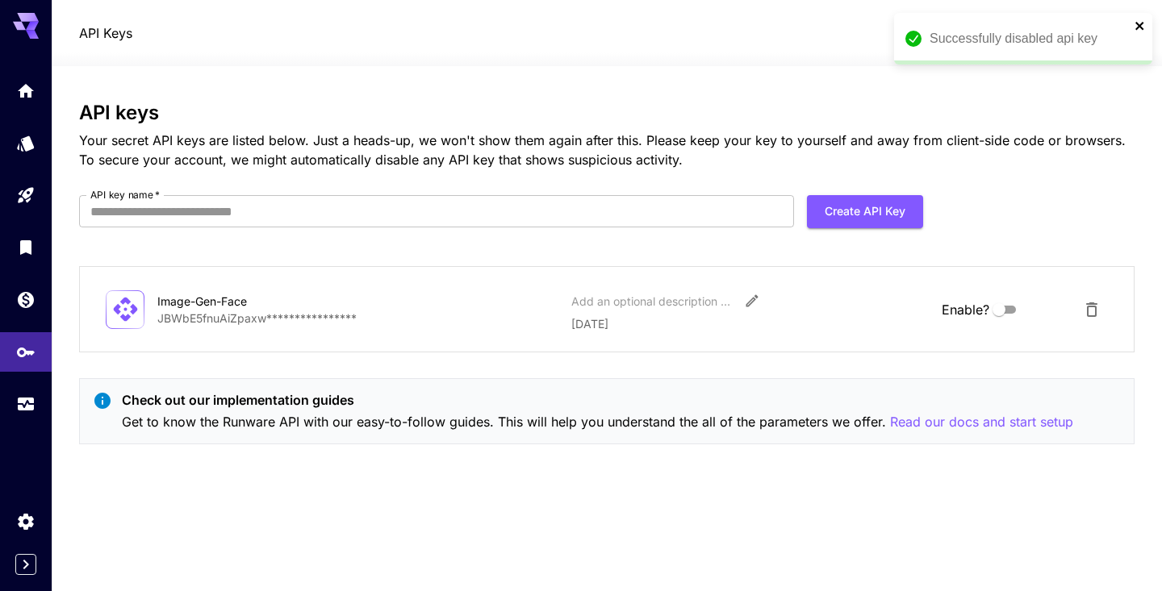
click at [1145, 26] on icon "close" at bounding box center [1139, 25] width 11 height 13
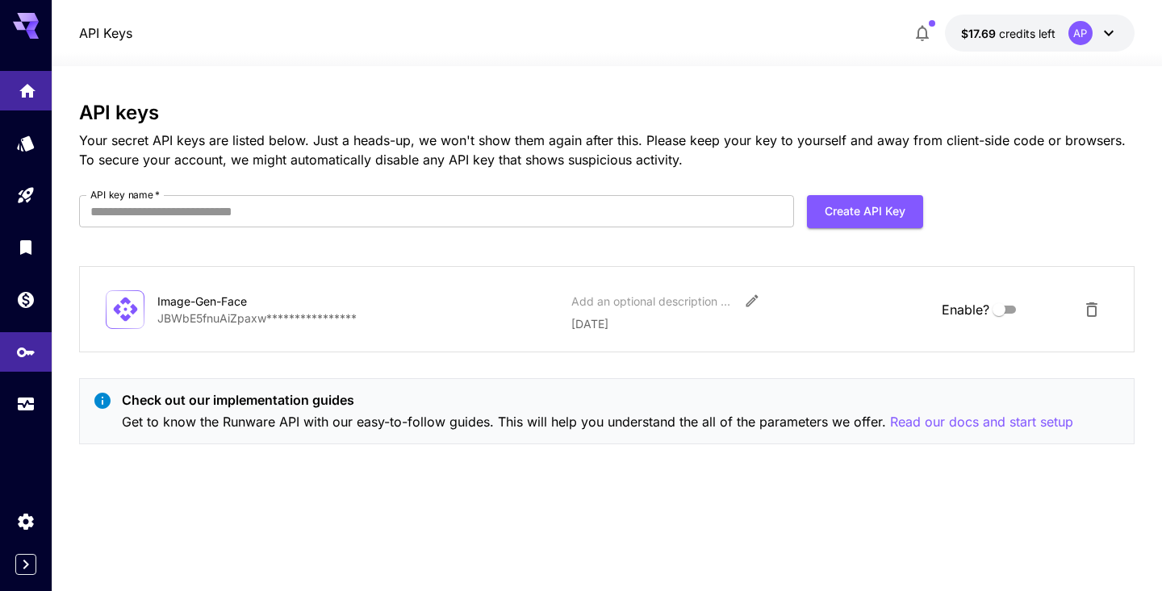
click at [19, 107] on link at bounding box center [26, 91] width 52 height 40
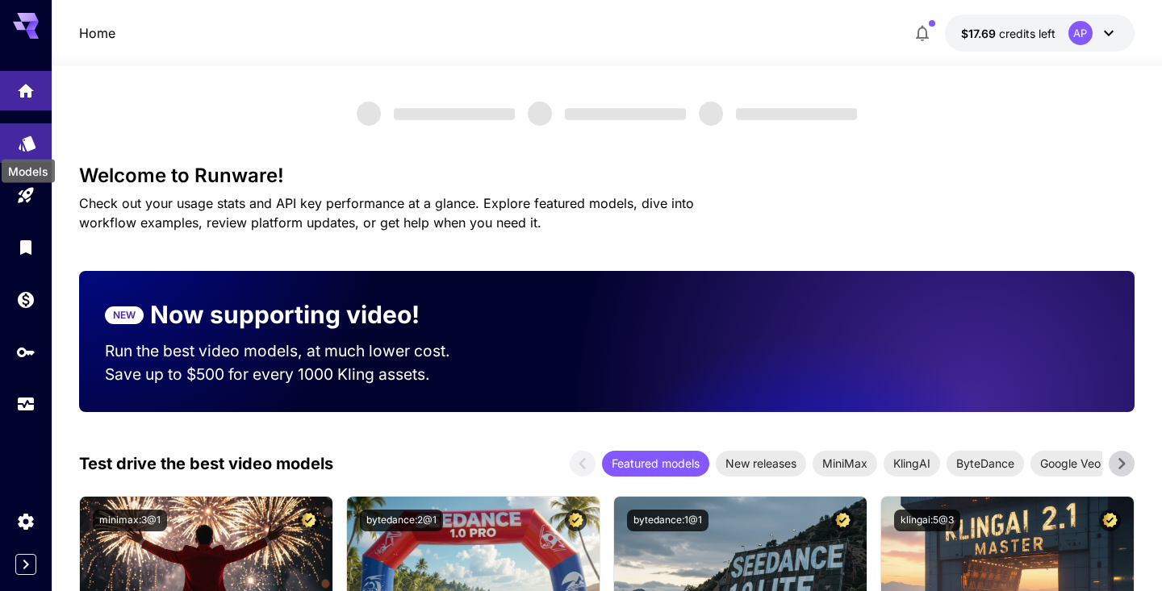
click at [27, 149] on div "Models" at bounding box center [28, 166] width 56 height 36
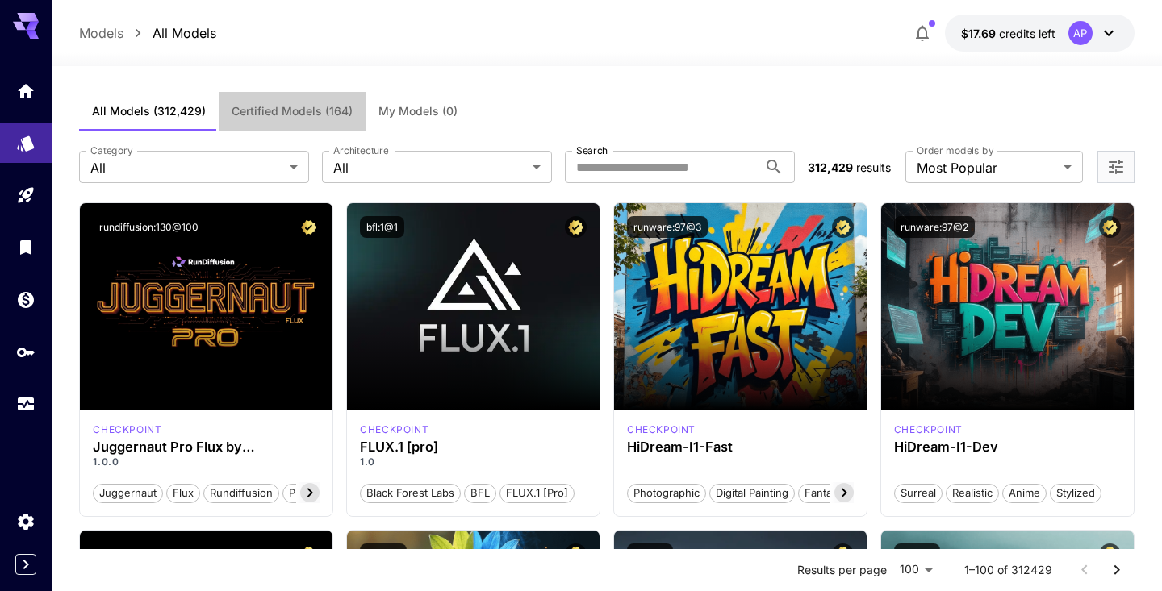
click at [247, 106] on span "Certified Models (164)" at bounding box center [292, 111] width 121 height 15
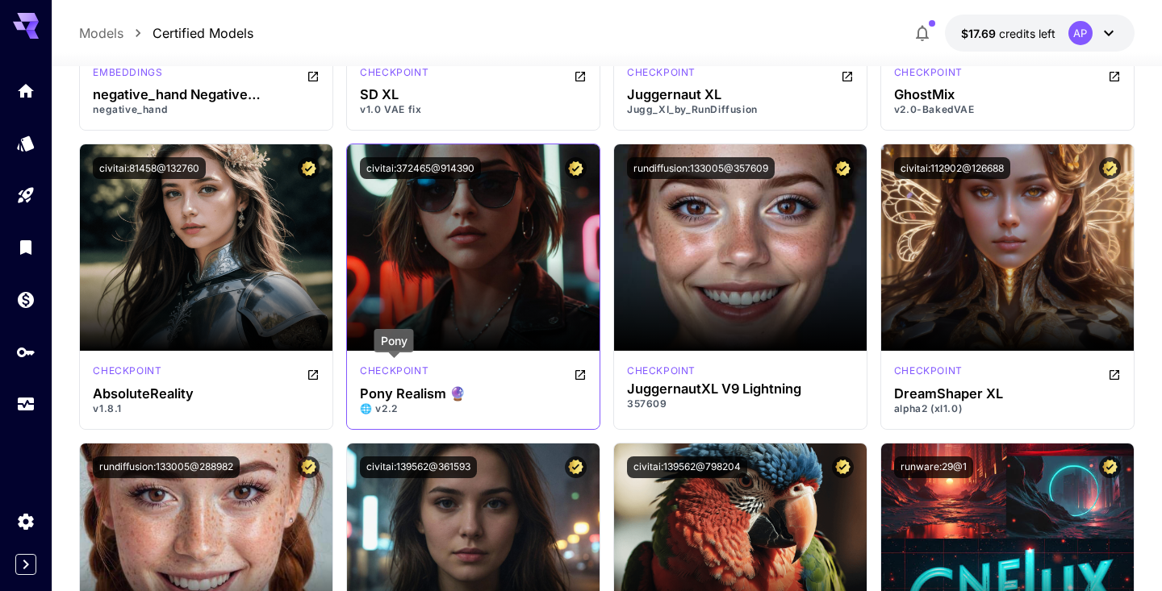
scroll to position [2081, 0]
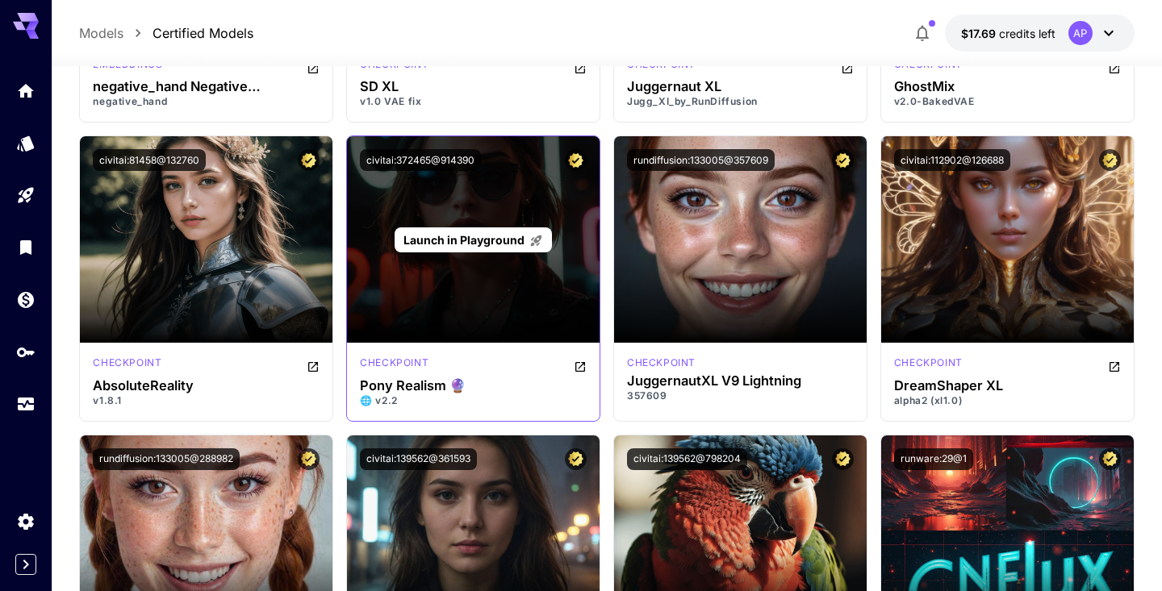
click at [467, 233] on span "Launch in Playground" at bounding box center [463, 240] width 121 height 14
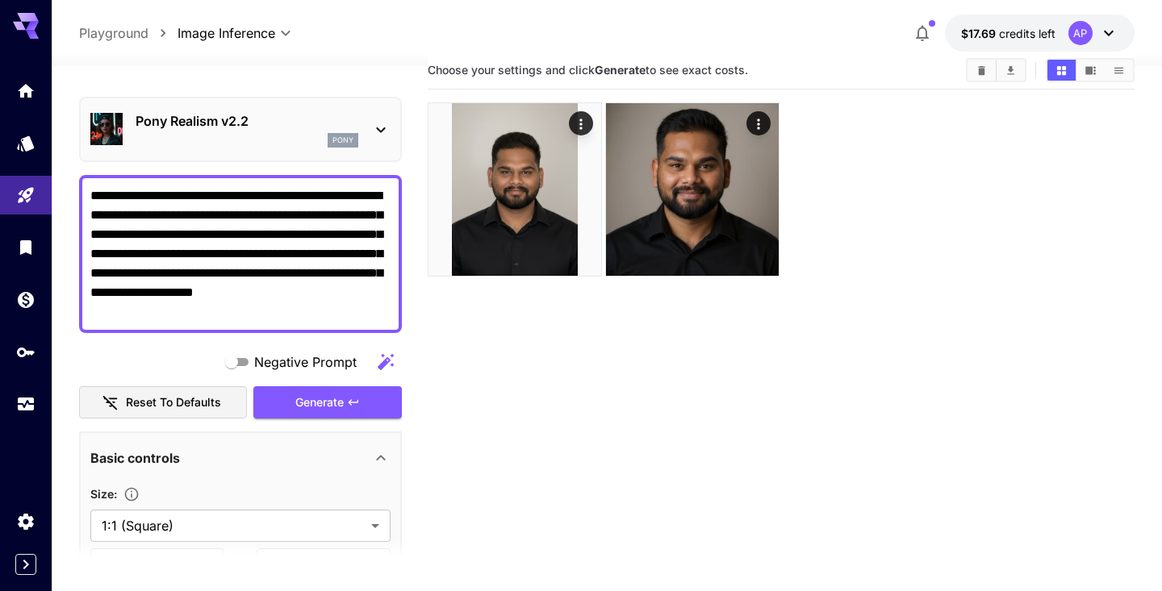
scroll to position [29, 0]
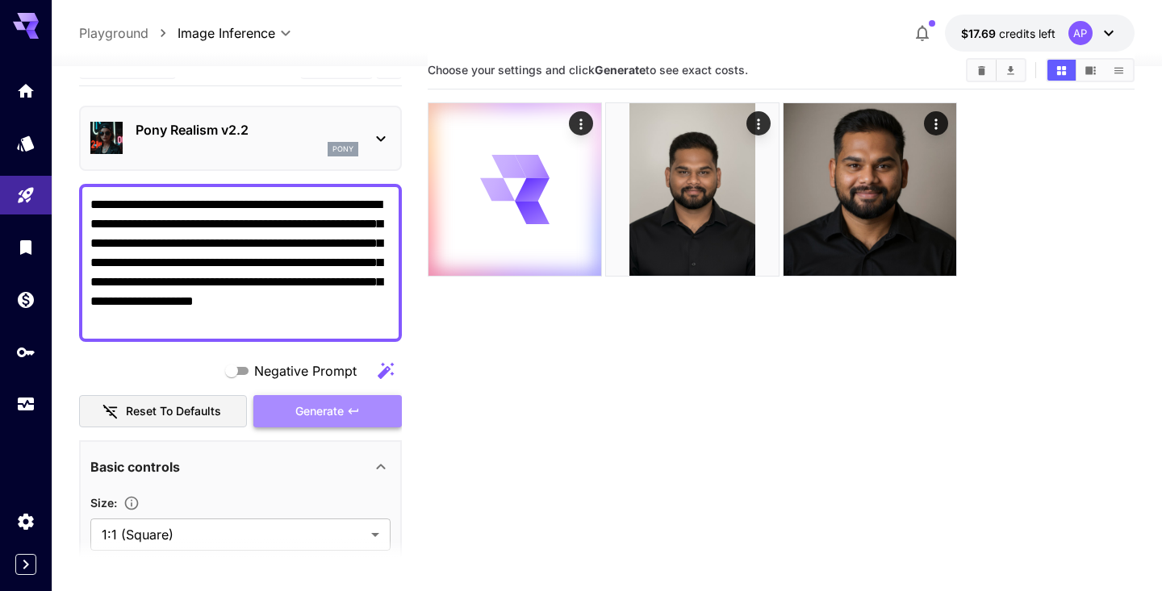
click at [303, 406] on span "Generate" at bounding box center [319, 412] width 48 height 20
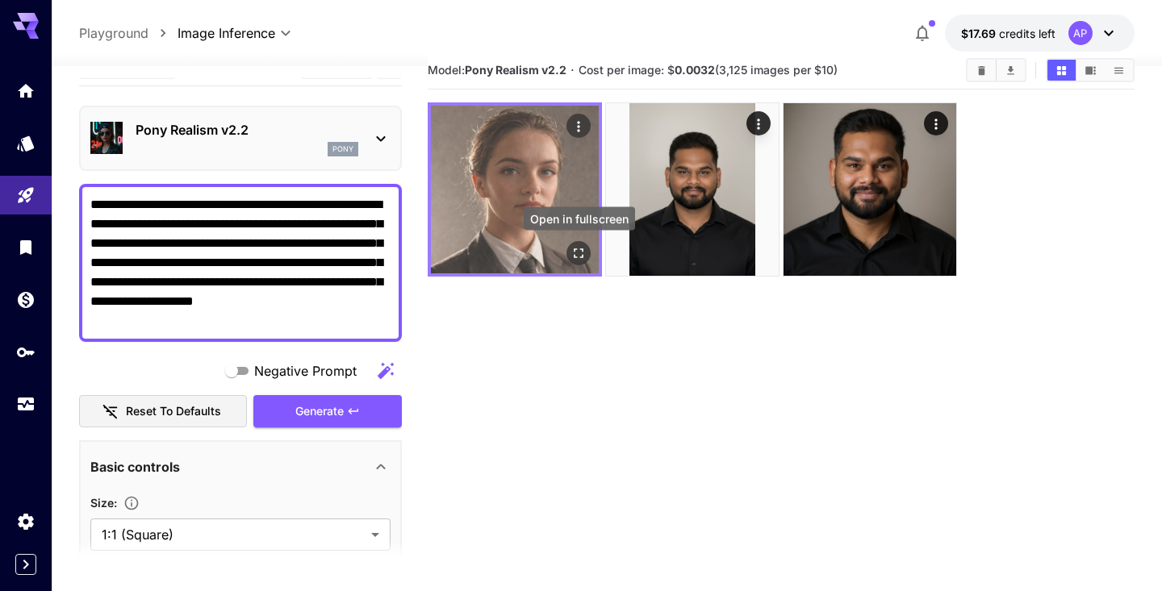
click at [577, 245] on icon "Open in fullscreen" at bounding box center [579, 253] width 16 height 16
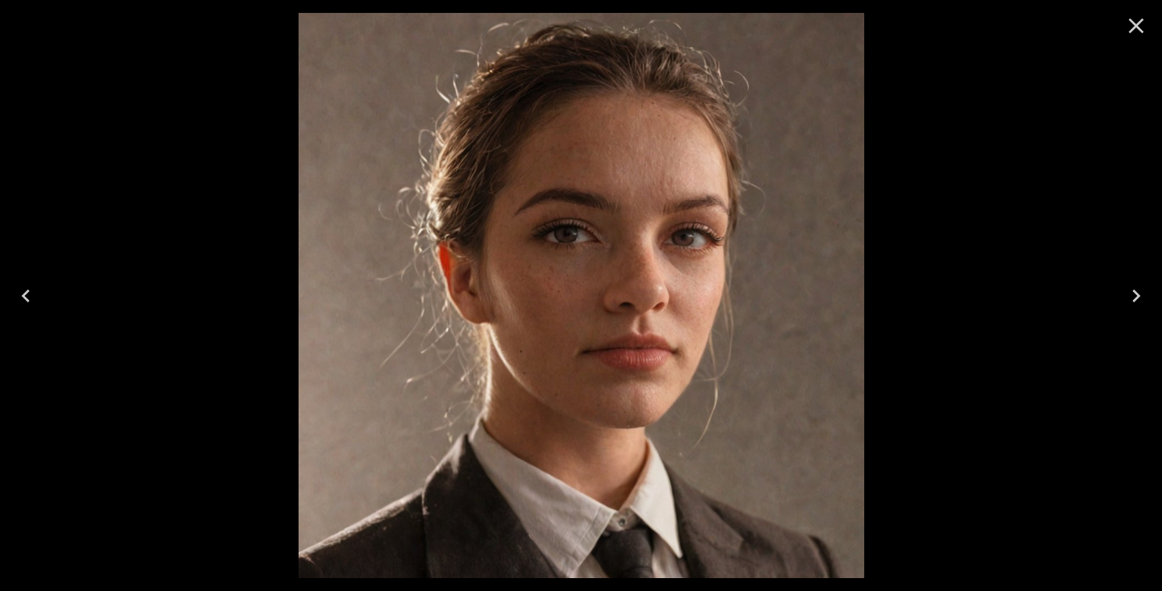
click at [1020, 94] on div at bounding box center [581, 295] width 1162 height 591
click at [1138, 25] on icon "Close" at bounding box center [1136, 26] width 26 height 26
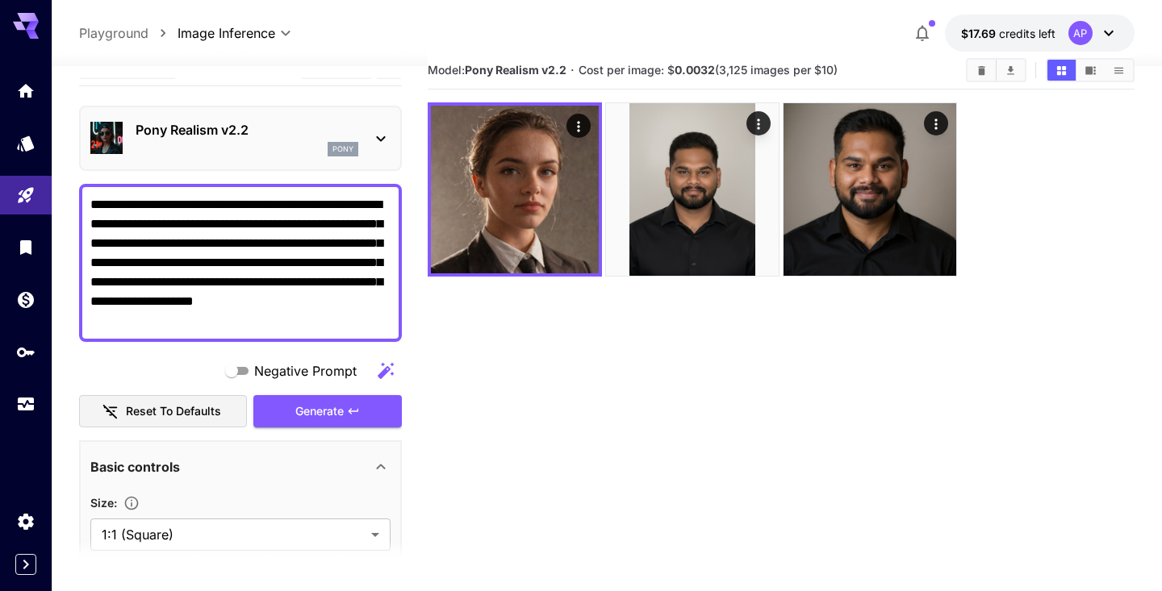
click at [518, 397] on section "Model: Pony Realism v2.2 · Cost per image: $ 0.0032 (3,125 images per $10)" at bounding box center [781, 347] width 706 height 591
click at [1082, 28] on div "AP" at bounding box center [1080, 33] width 24 height 24
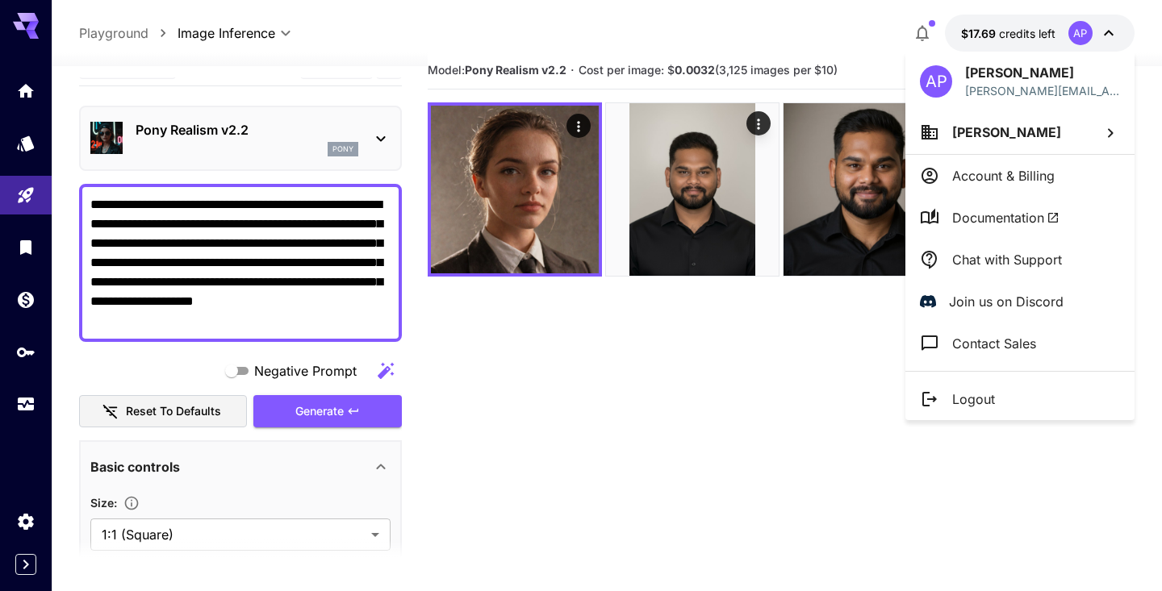
click at [976, 398] on p "Logout" at bounding box center [973, 399] width 43 height 19
